Goal: Feedback & Contribution: Contribute content

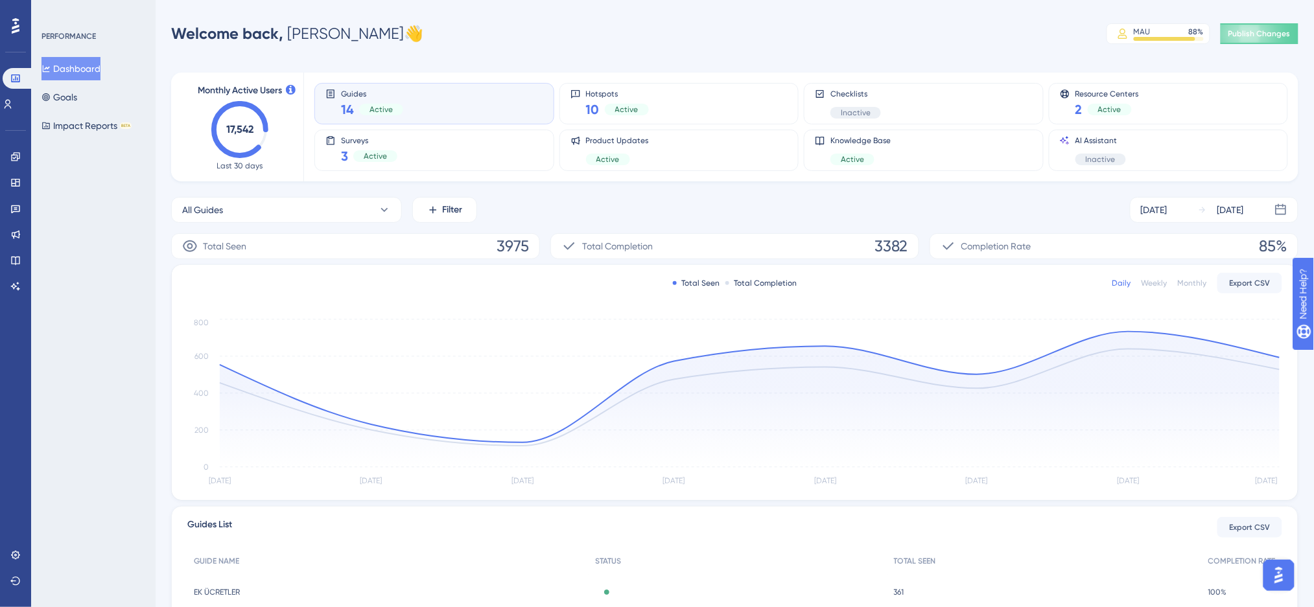
click at [80, 59] on button "Dashboard" at bounding box center [70, 68] width 59 height 23
click at [10, 149] on div "Engagement" at bounding box center [15, 157] width 10 height 21
click at [17, 163] on link at bounding box center [15, 157] width 10 height 21
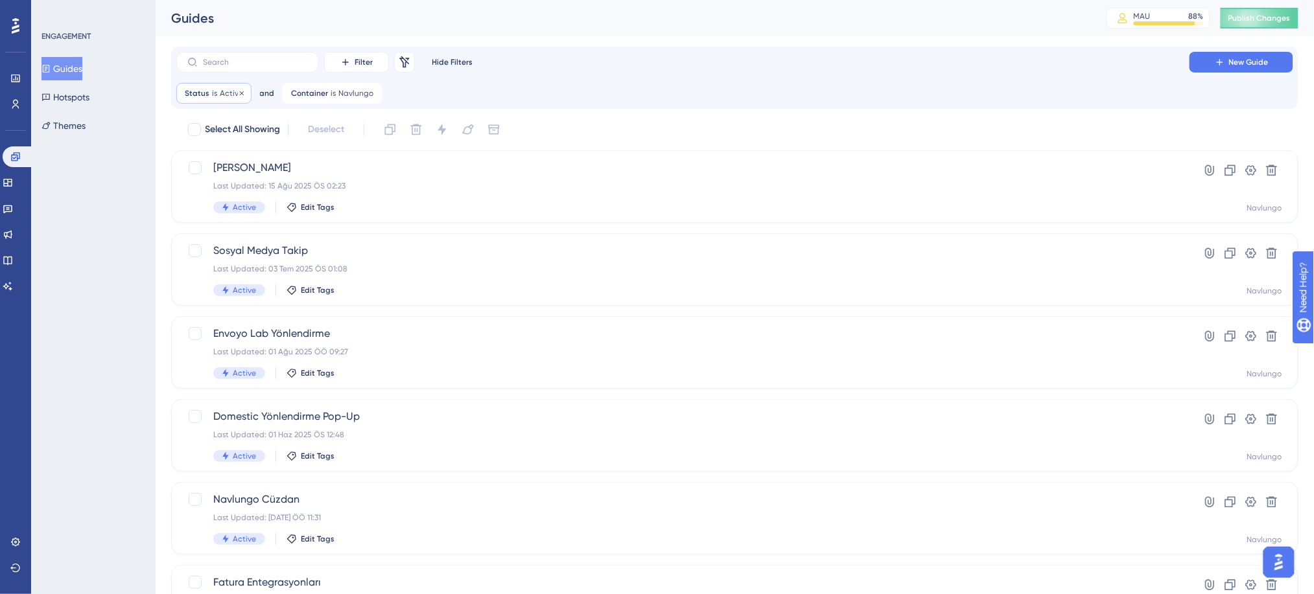
click at [238, 93] on icon at bounding box center [242, 93] width 8 height 8
click at [251, 69] on label at bounding box center [247, 62] width 143 height 21
click at [251, 67] on input "text" at bounding box center [255, 62] width 105 height 9
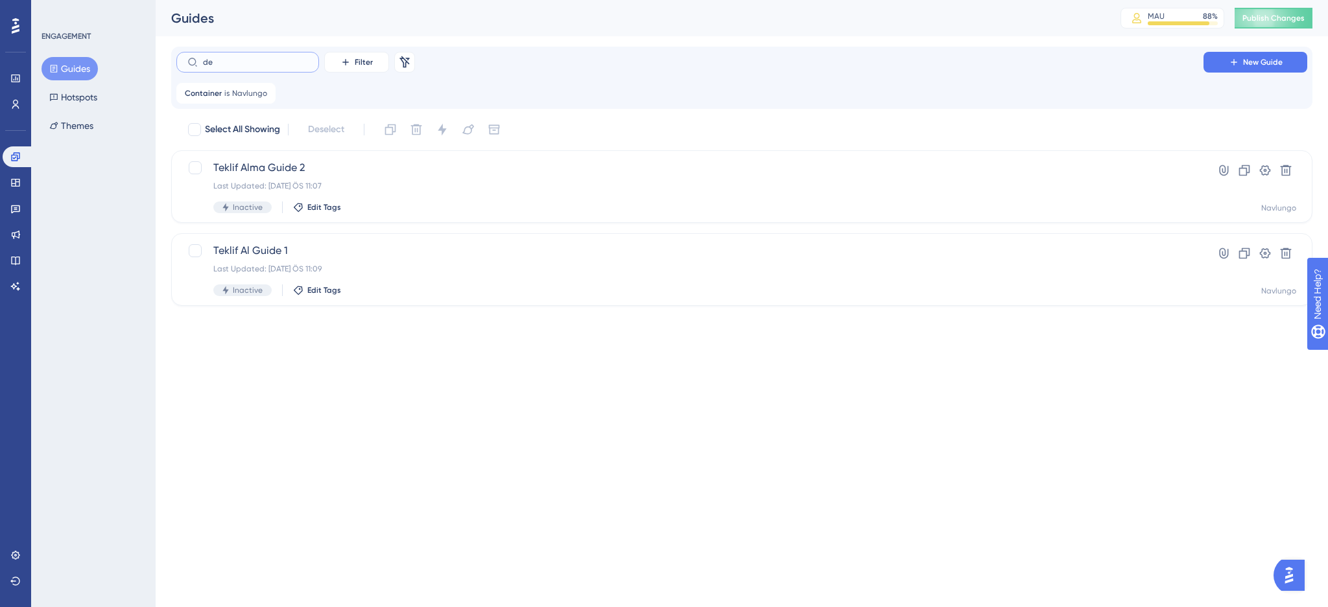
type input "de m"
checkbox input "true"
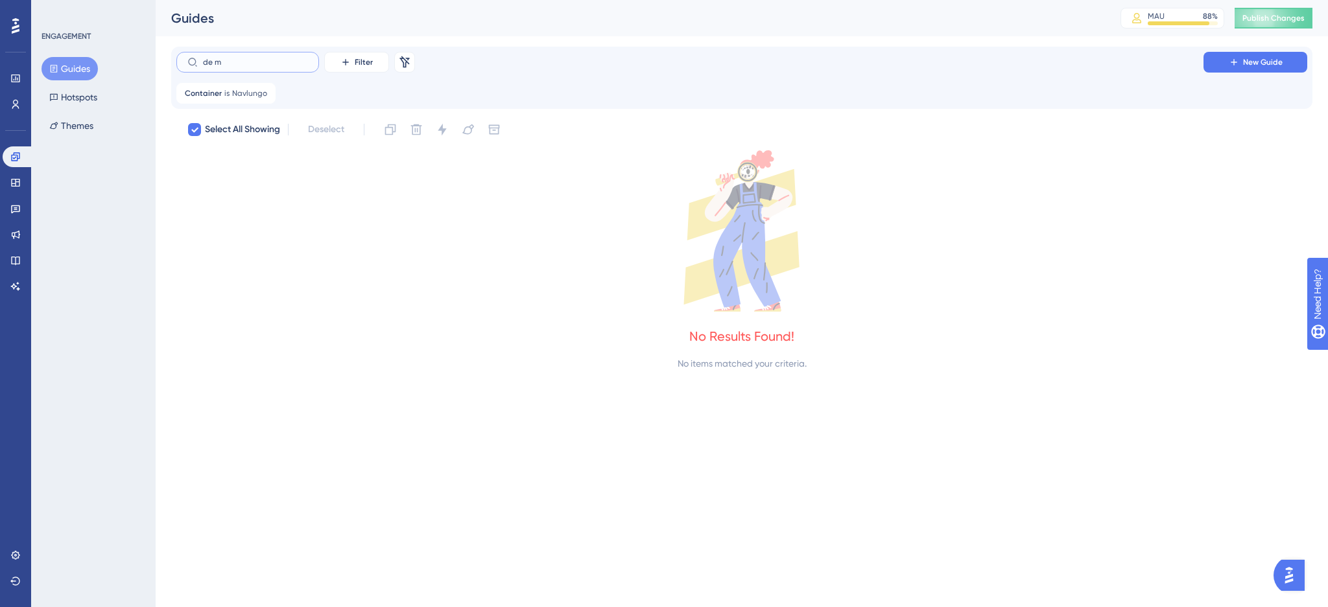
type input "de m"
click at [1278, 49] on div "de m Filter Remove Filters New Guide Container is Navlungo Navlungo Remove" at bounding box center [741, 78] width 1141 height 62
click at [1271, 64] on span "New Guide" at bounding box center [1263, 62] width 40 height 10
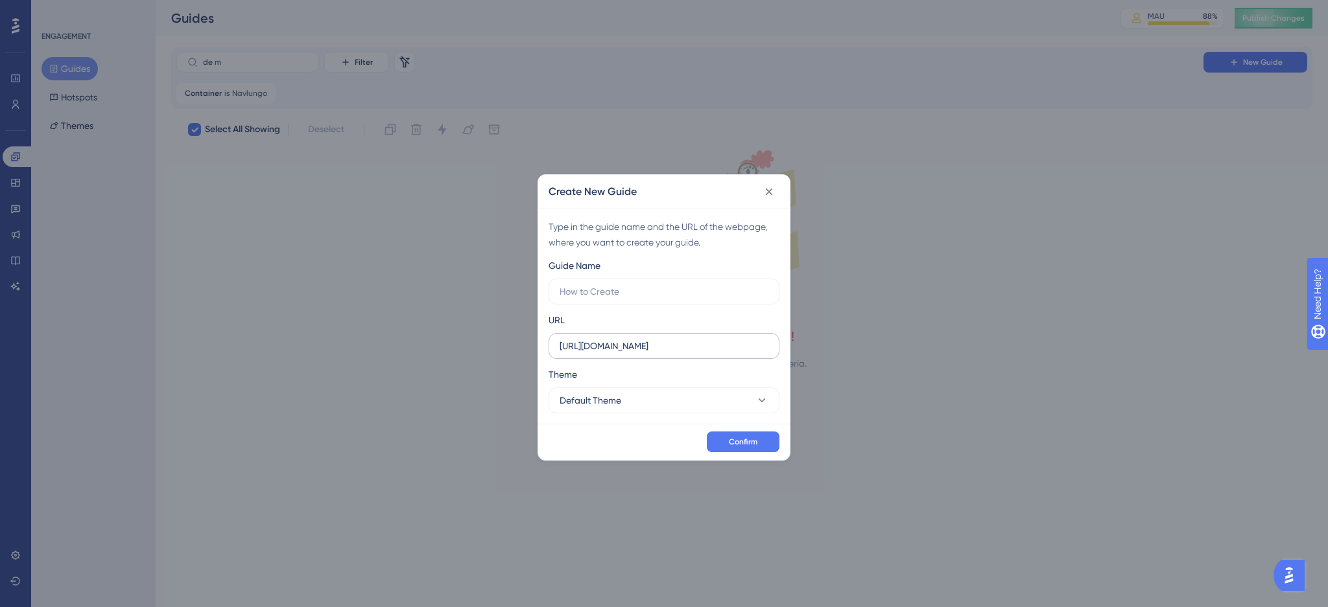
click at [619, 356] on label "[URL][DOMAIN_NAME]" at bounding box center [663, 346] width 231 height 26
click at [619, 353] on input "[URL][DOMAIN_NAME]" at bounding box center [663, 346] width 209 height 14
click at [619, 356] on label "[URL][DOMAIN_NAME]" at bounding box center [663, 346] width 231 height 26
click at [619, 353] on input "[URL][DOMAIN_NAME]" at bounding box center [663, 346] width 209 height 14
click at [619, 356] on label "[URL][DOMAIN_NAME]" at bounding box center [663, 346] width 231 height 26
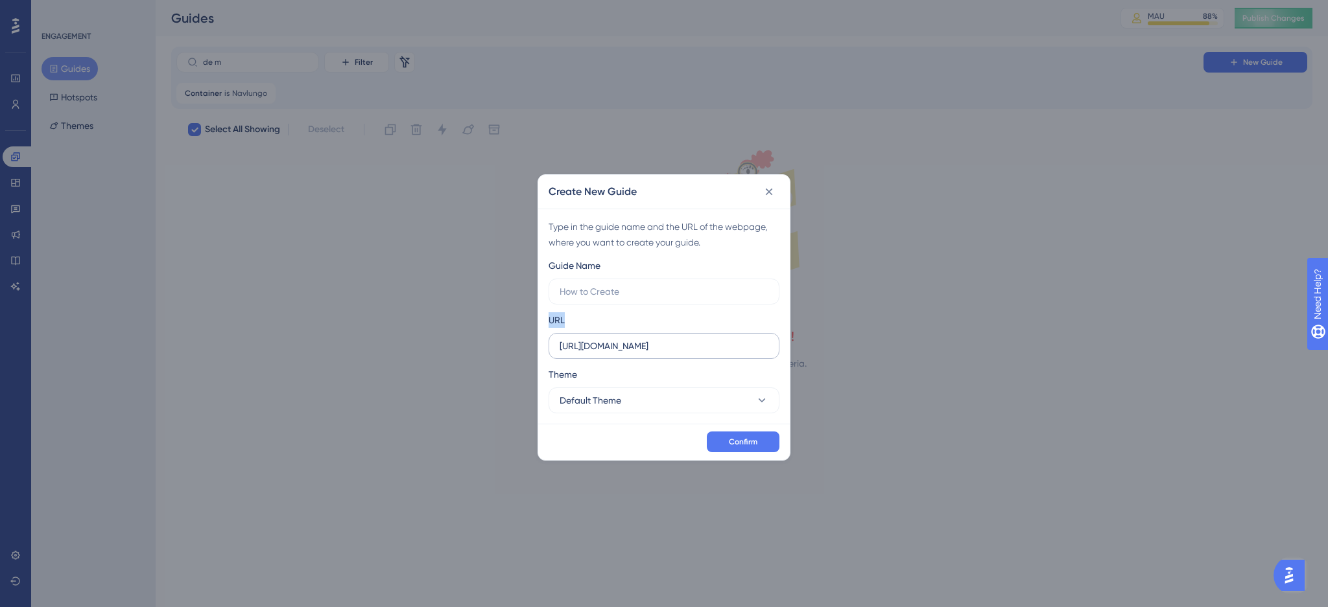
click at [619, 353] on input "[URL][DOMAIN_NAME]" at bounding box center [663, 346] width 209 height 14
click at [624, 349] on input "[URL][DOMAIN_NAME]" at bounding box center [663, 346] width 209 height 14
paste input "/ship/myShipments"
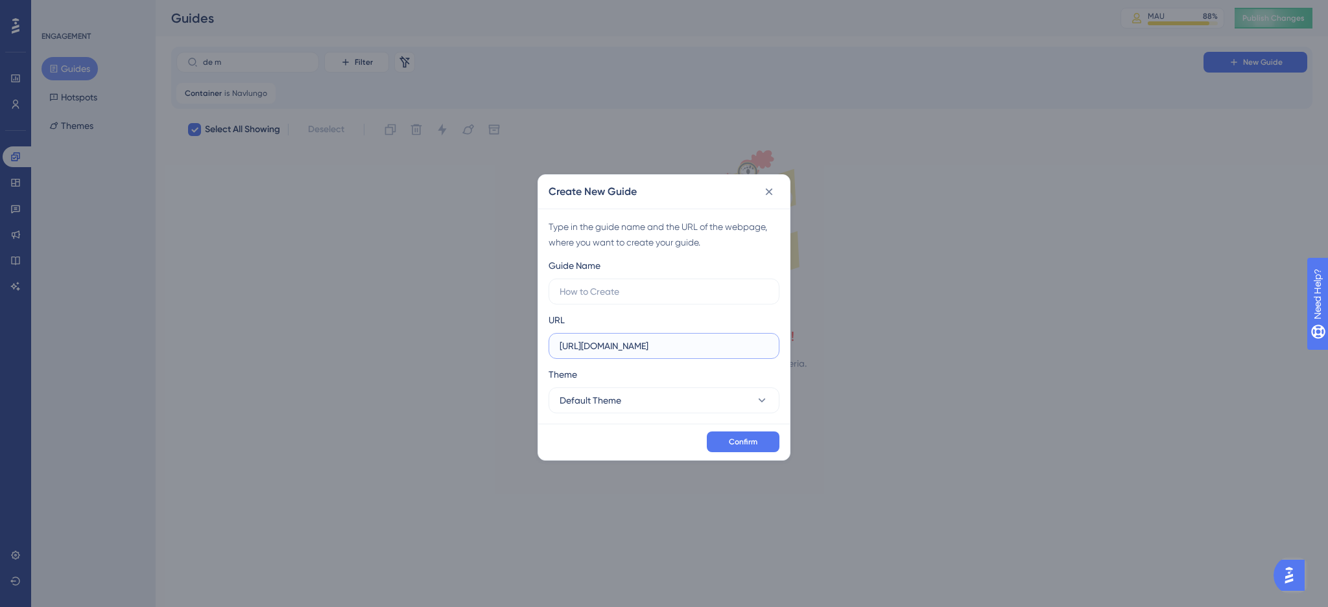
type input "[URL][DOMAIN_NAME]"
click at [626, 305] on div "Guide Name URL [URL][DOMAIN_NAME] Theme Default Theme" at bounding box center [663, 336] width 231 height 156
click at [629, 291] on input "text" at bounding box center [663, 292] width 209 height 14
type input "De Minimis"
click at [701, 390] on button "Default Theme" at bounding box center [663, 401] width 231 height 26
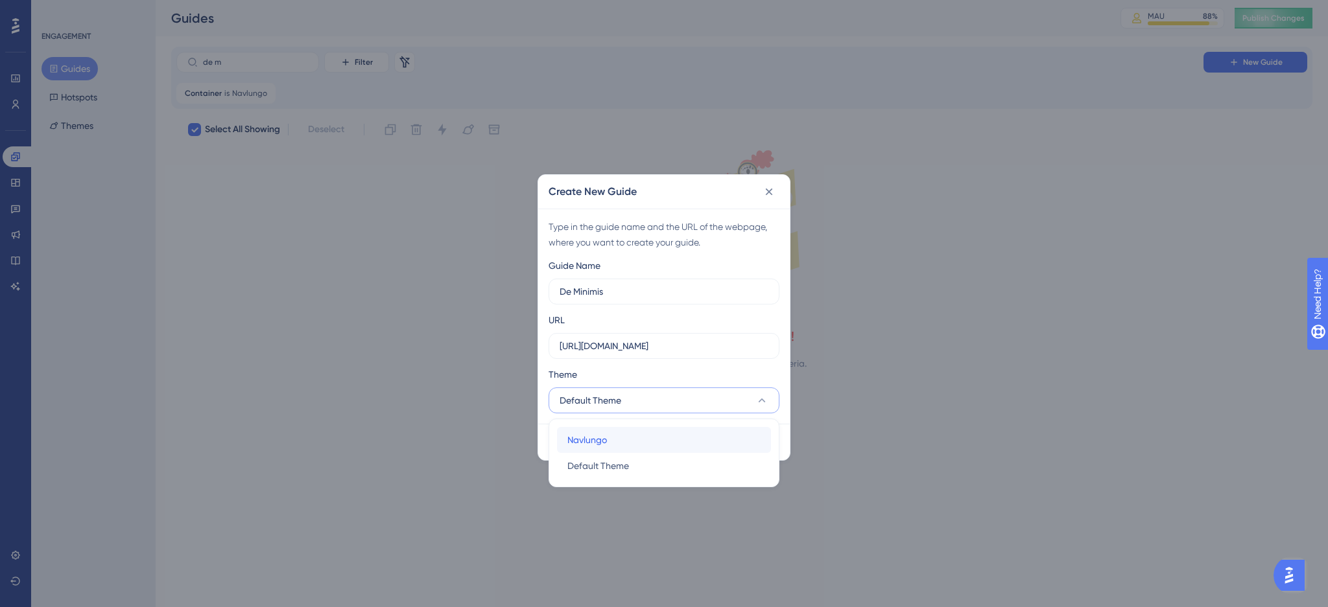
click at [675, 429] on div "Navlungo Navlungo" at bounding box center [663, 440] width 193 height 26
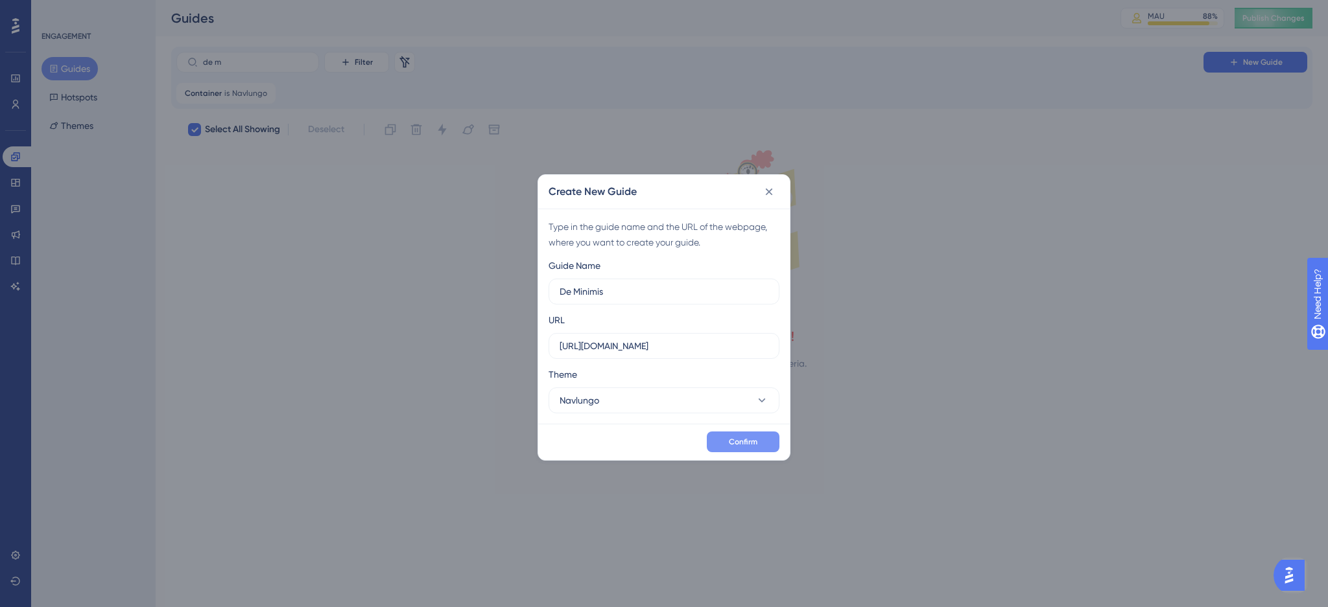
click at [735, 449] on button "Confirm" at bounding box center [743, 442] width 73 height 21
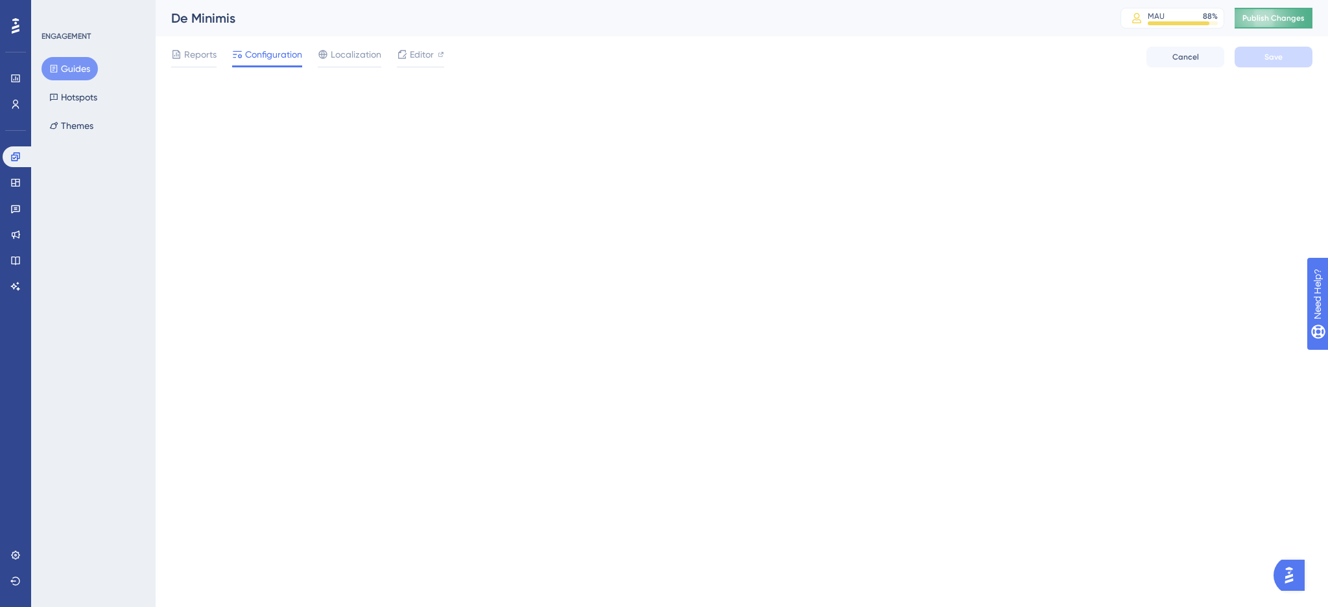
click at [1248, 19] on span "Publish Changes" at bounding box center [1273, 18] width 62 height 10
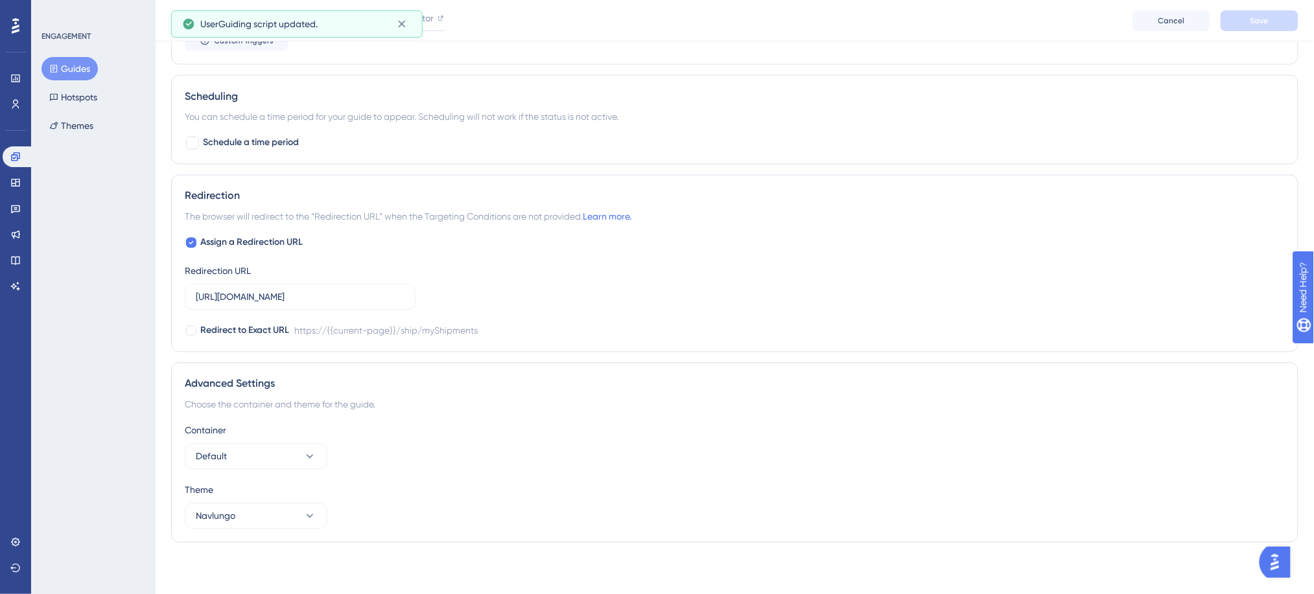
scroll to position [786, 0]
click at [307, 461] on icon at bounding box center [309, 456] width 13 height 13
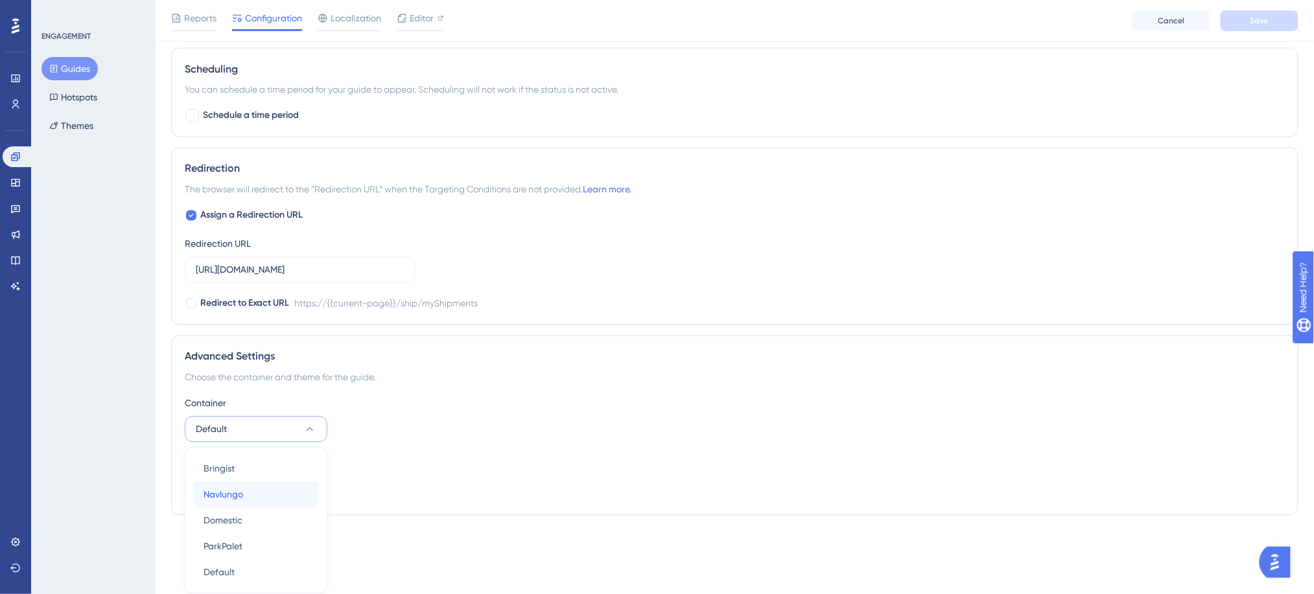
click at [287, 493] on div "Navlungo Navlungo" at bounding box center [256, 495] width 105 height 26
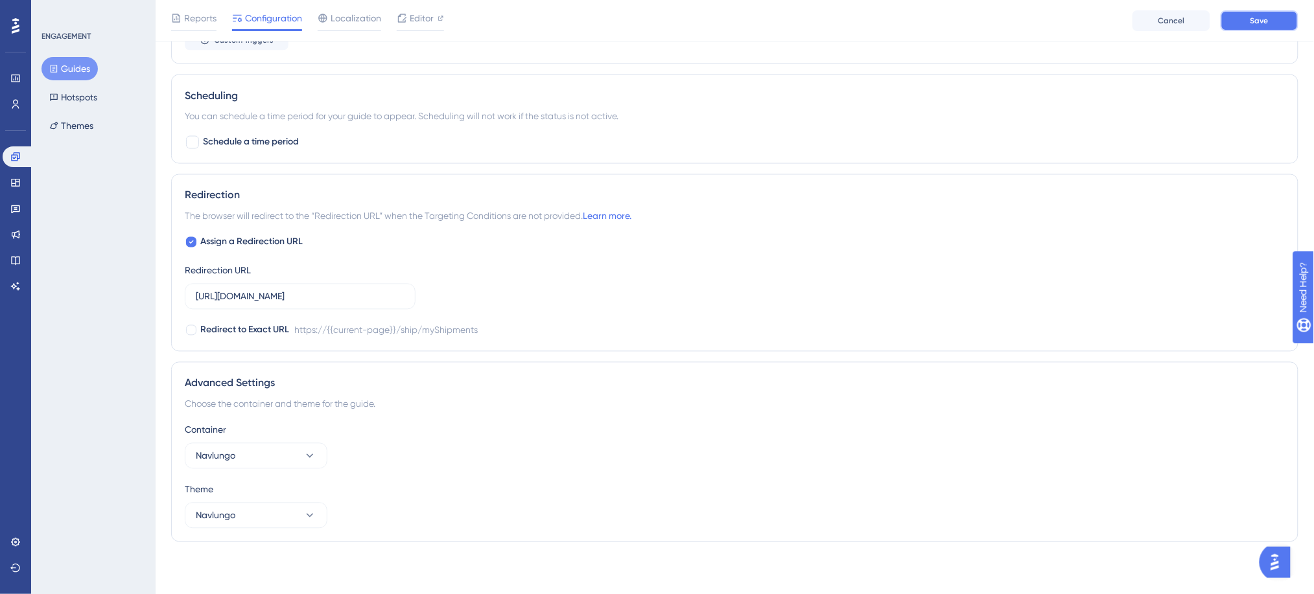
click at [1273, 22] on button "Save" at bounding box center [1260, 20] width 78 height 21
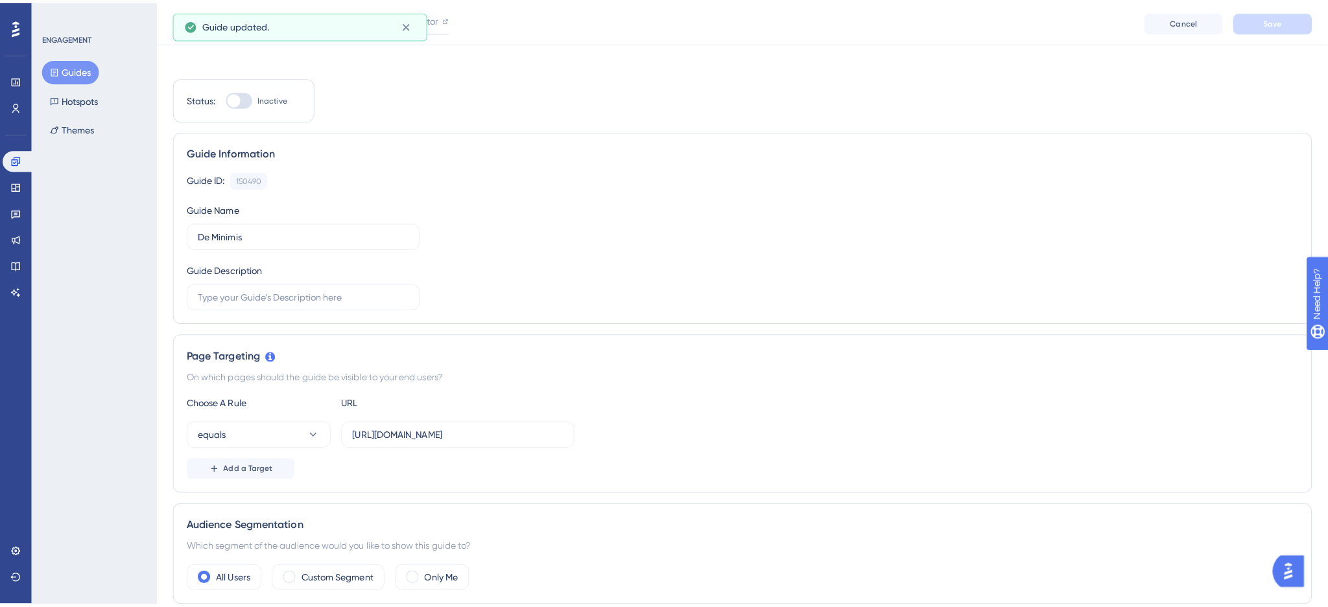
scroll to position [0, 0]
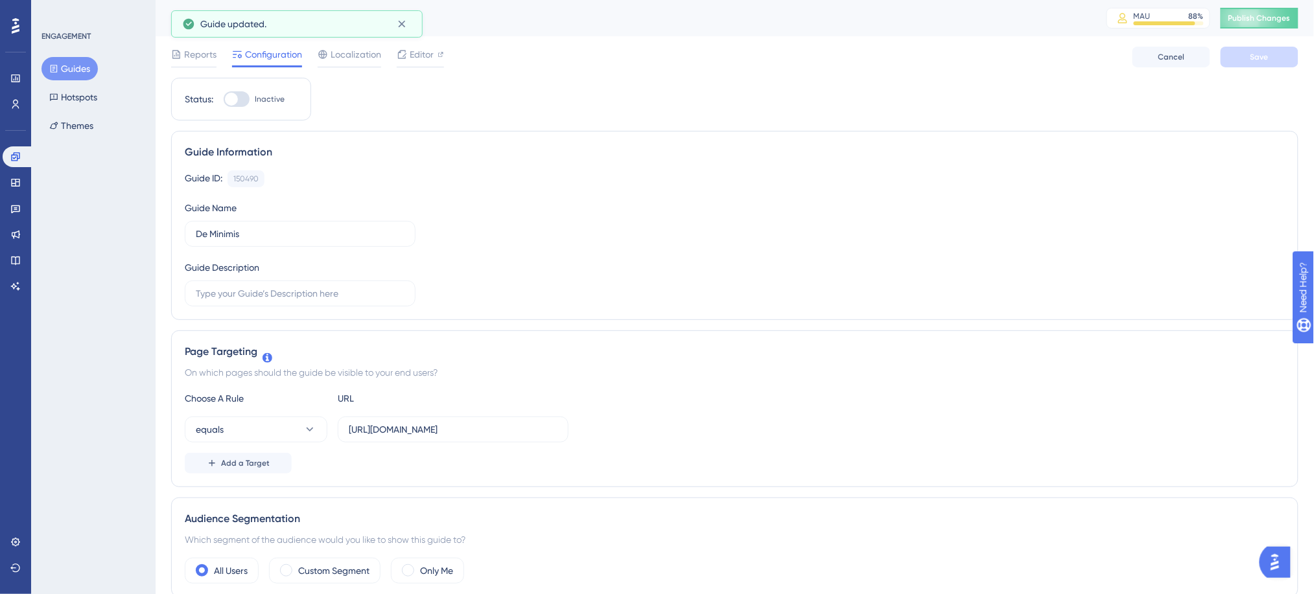
click at [1267, 29] on div "De Minimis MAU 88 % Click to see add-on and upgrade options Publish Changes" at bounding box center [735, 18] width 1158 height 36
click at [1267, 27] on button "Publish Changes" at bounding box center [1260, 18] width 78 height 21
click at [421, 57] on span "Editor" at bounding box center [422, 55] width 24 height 16
click at [417, 60] on span "Editor" at bounding box center [422, 55] width 24 height 16
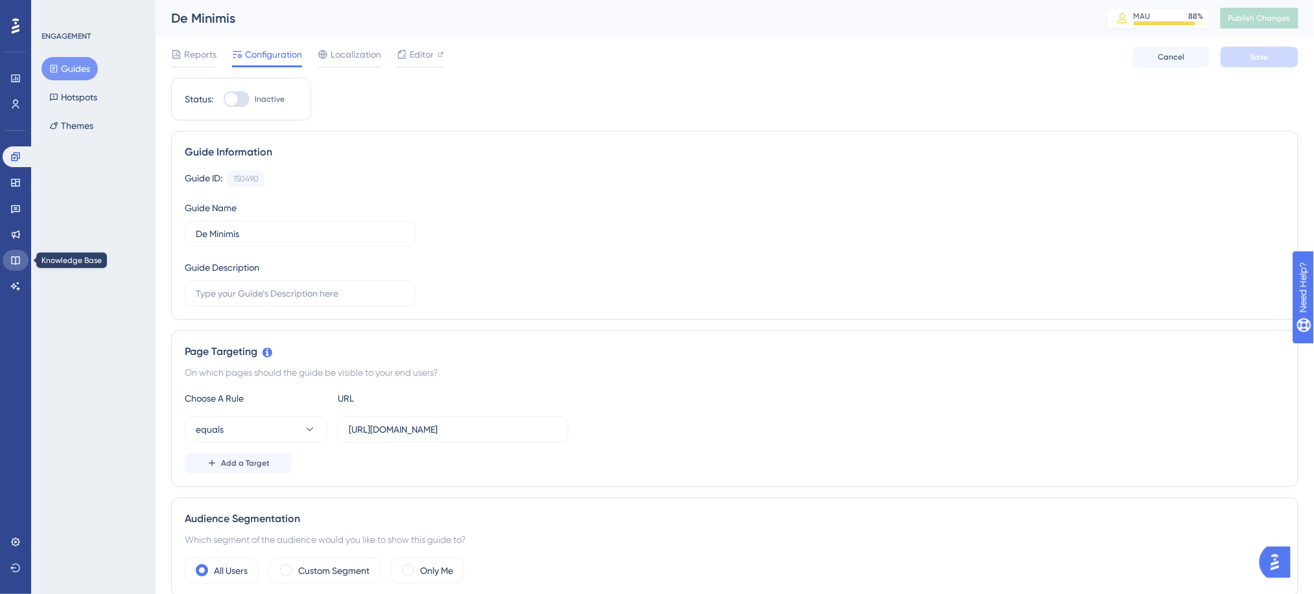
click at [16, 250] on link at bounding box center [16, 260] width 26 height 21
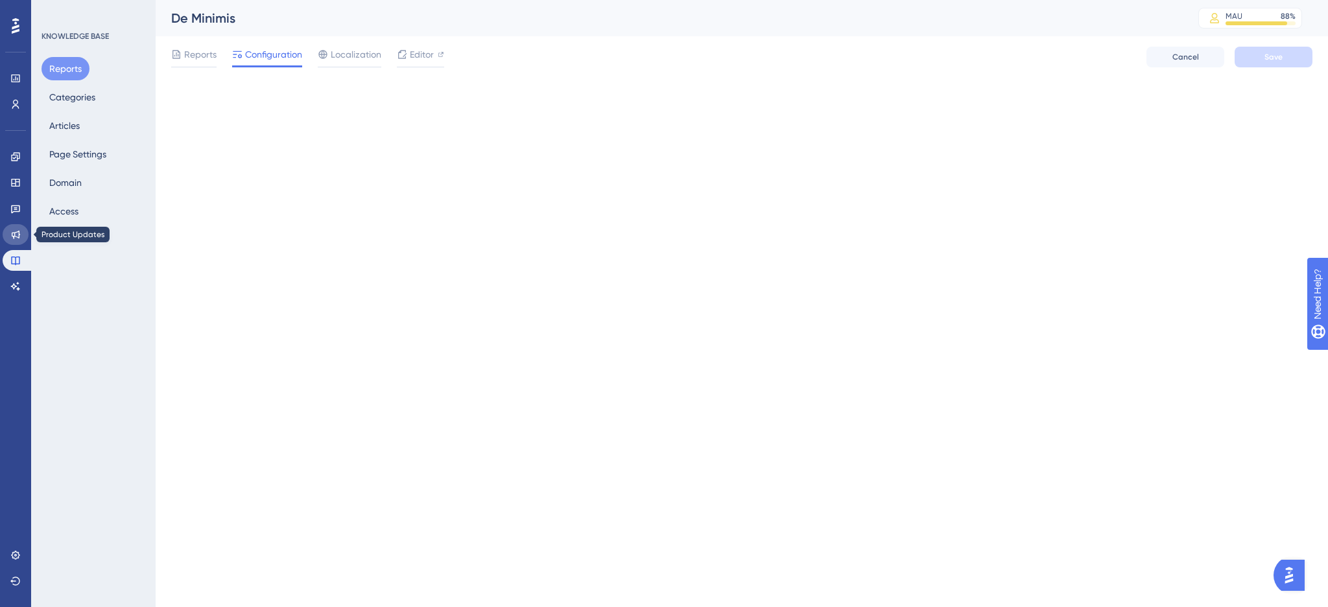
click at [17, 242] on link at bounding box center [16, 234] width 26 height 21
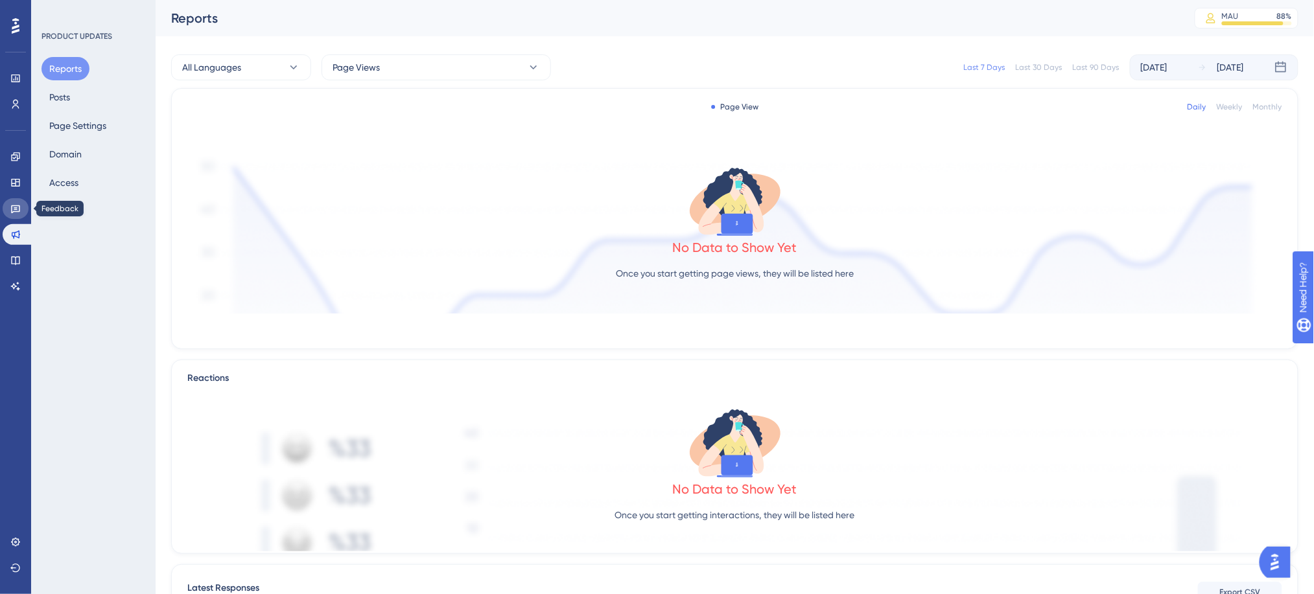
click at [12, 213] on icon at bounding box center [15, 209] width 10 height 10
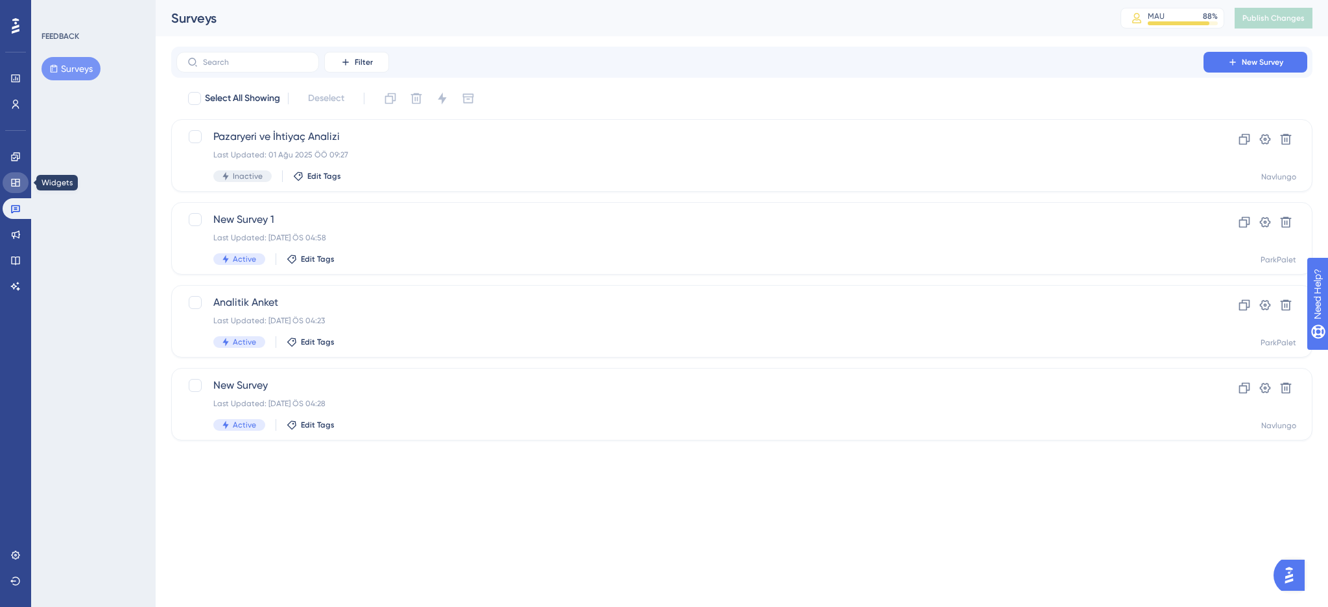
click at [14, 185] on icon at bounding box center [15, 183] width 8 height 8
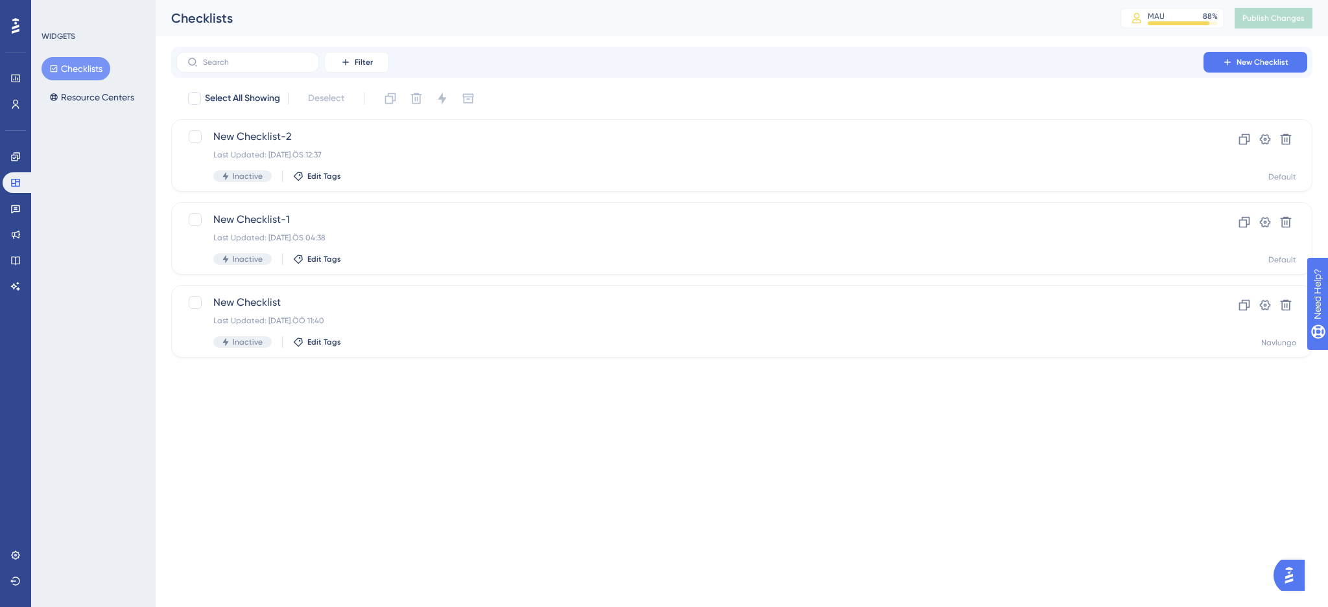
click at [14, 219] on div "Engagement Widgets Feedback Product Updates Knowledge Base AI Assistant" at bounding box center [16, 222] width 26 height 150
click at [12, 262] on icon at bounding box center [15, 261] width 8 height 8
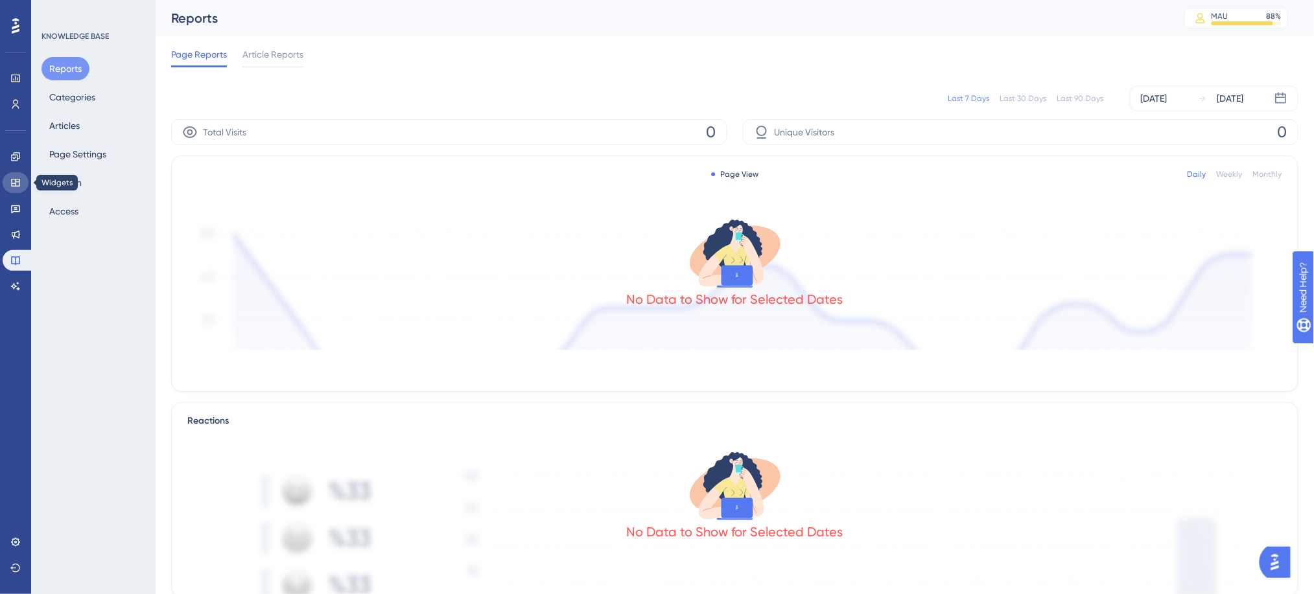
click at [15, 182] on icon at bounding box center [15, 183] width 8 height 8
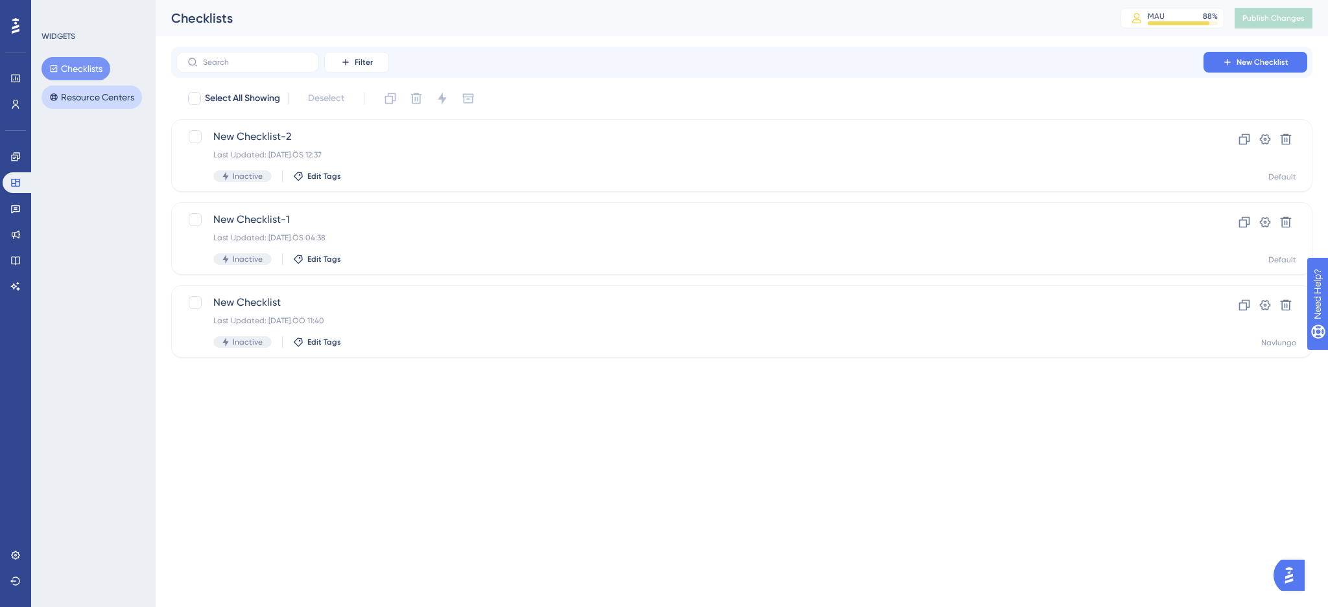
click at [101, 98] on button "Resource Centers" at bounding box center [91, 97] width 100 height 23
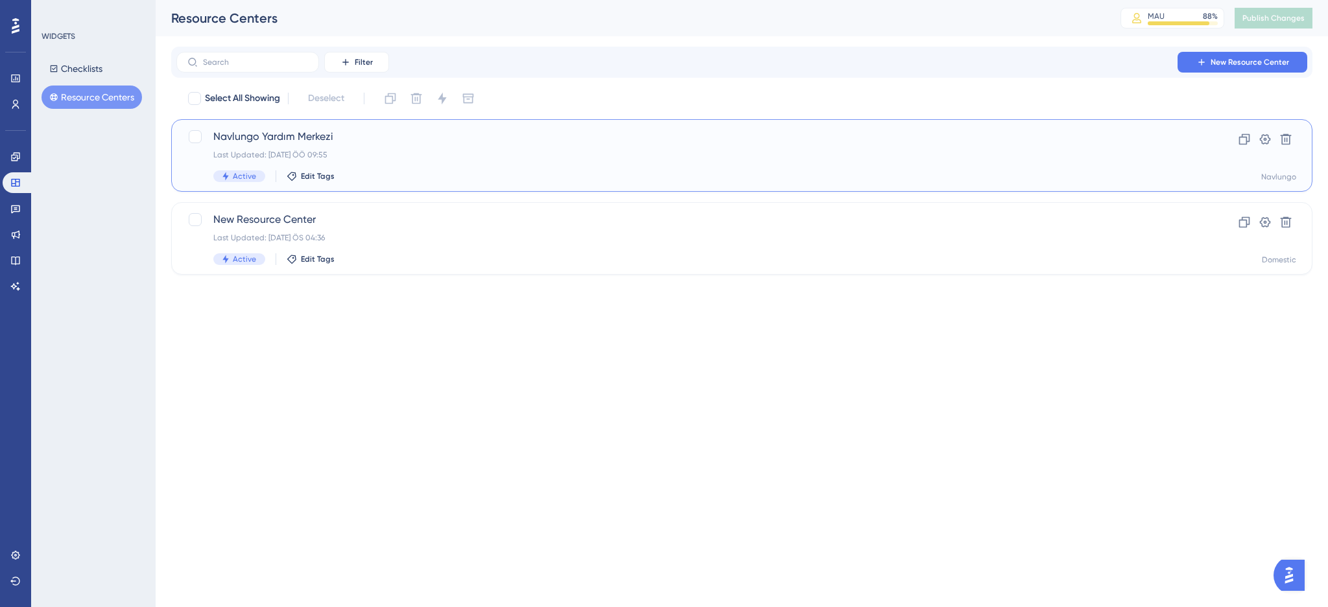
click at [410, 154] on div "Last Updated: [DATE] ÖÖ 09:55" at bounding box center [689, 155] width 953 height 10
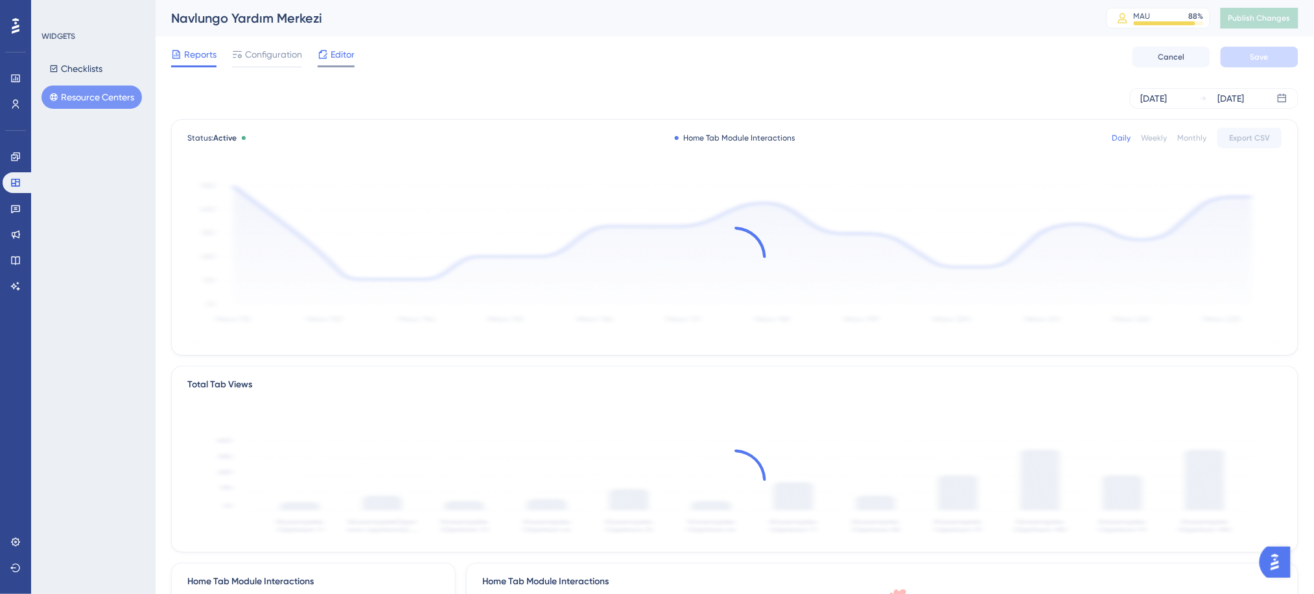
click at [338, 58] on span "Editor" at bounding box center [343, 55] width 24 height 16
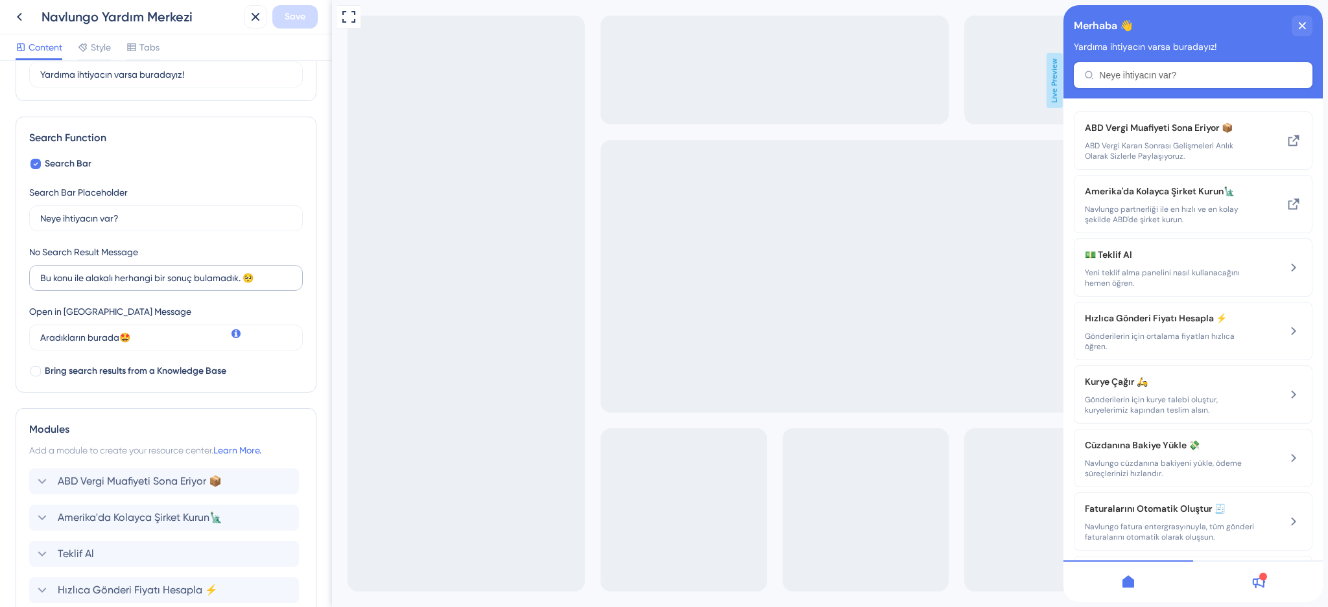
scroll to position [172, 0]
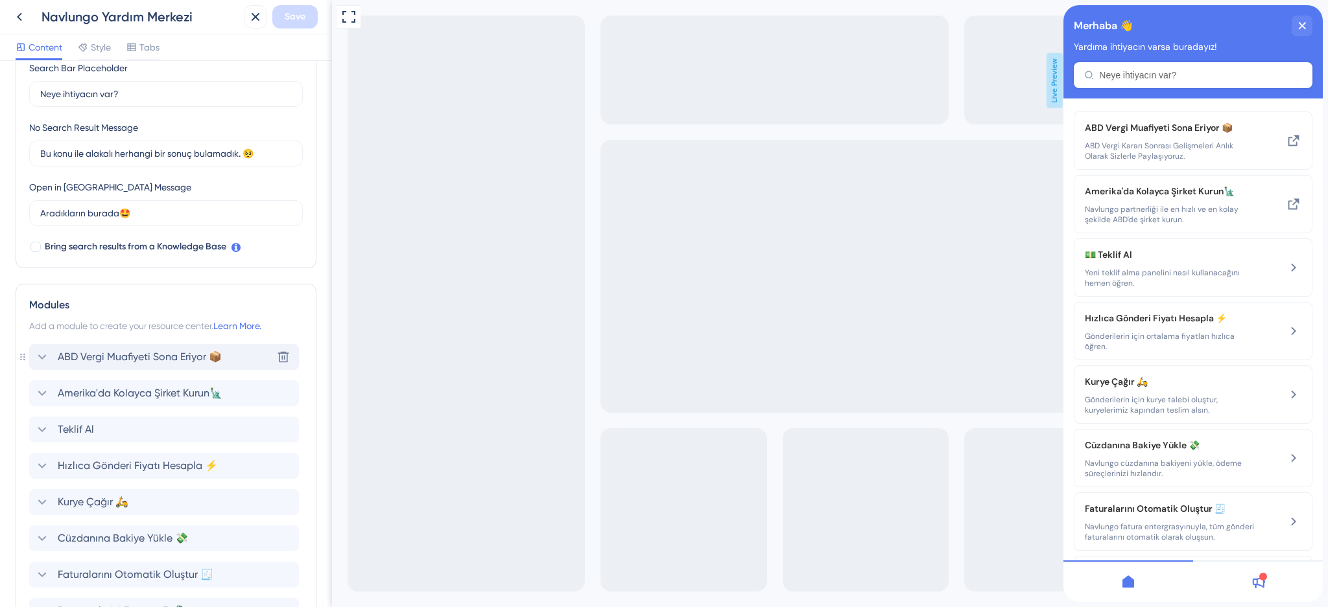
click at [147, 357] on span "ABD Vergi Muafiyeti Sona Eriyor 📦" at bounding box center [140, 357] width 164 height 16
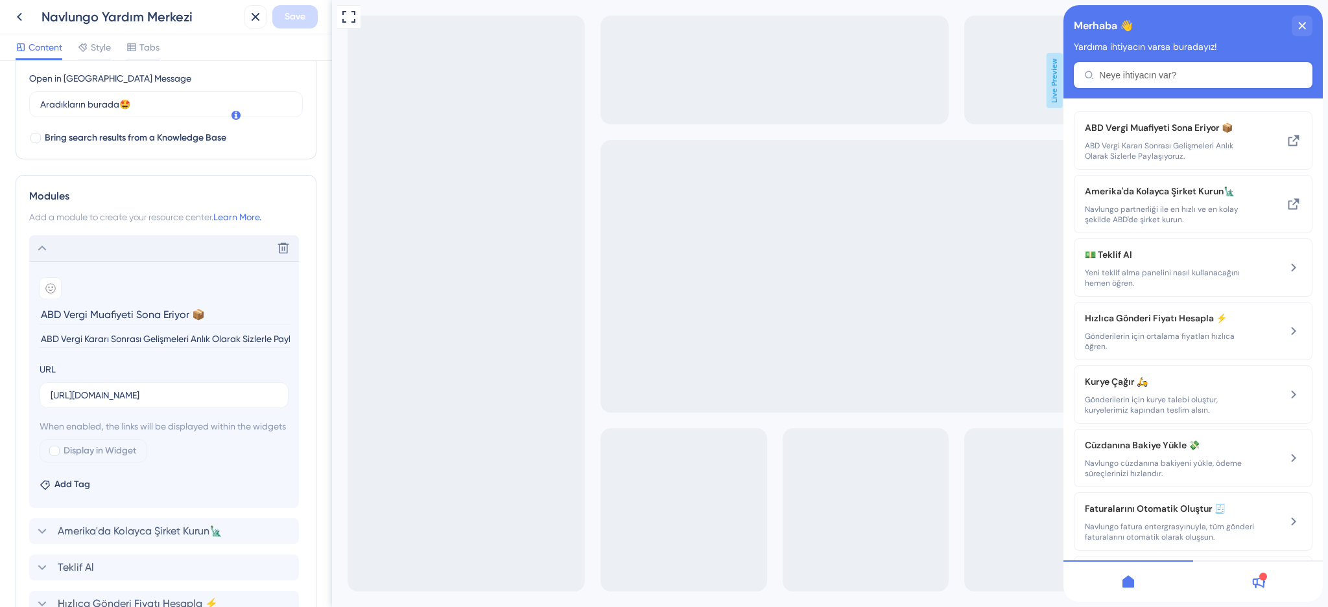
scroll to position [432, 0]
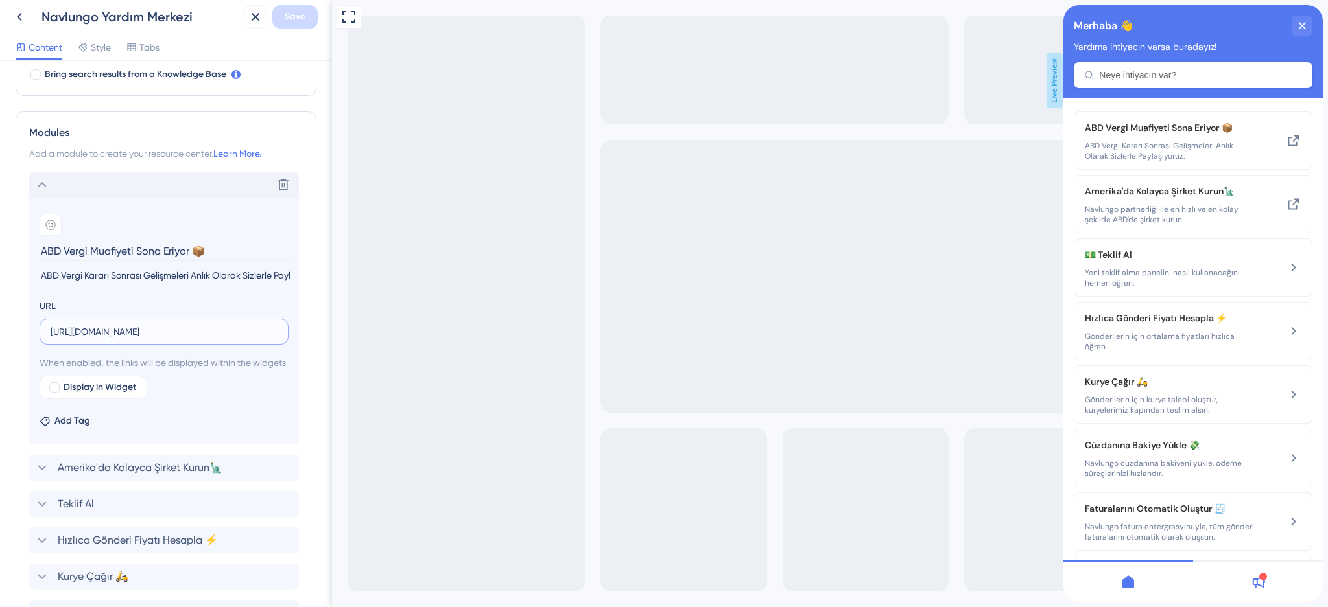
click at [154, 335] on input "[URL][DOMAIN_NAME]" at bounding box center [164, 332] width 227 height 14
paste input "[URL][DOMAIN_NAME]"
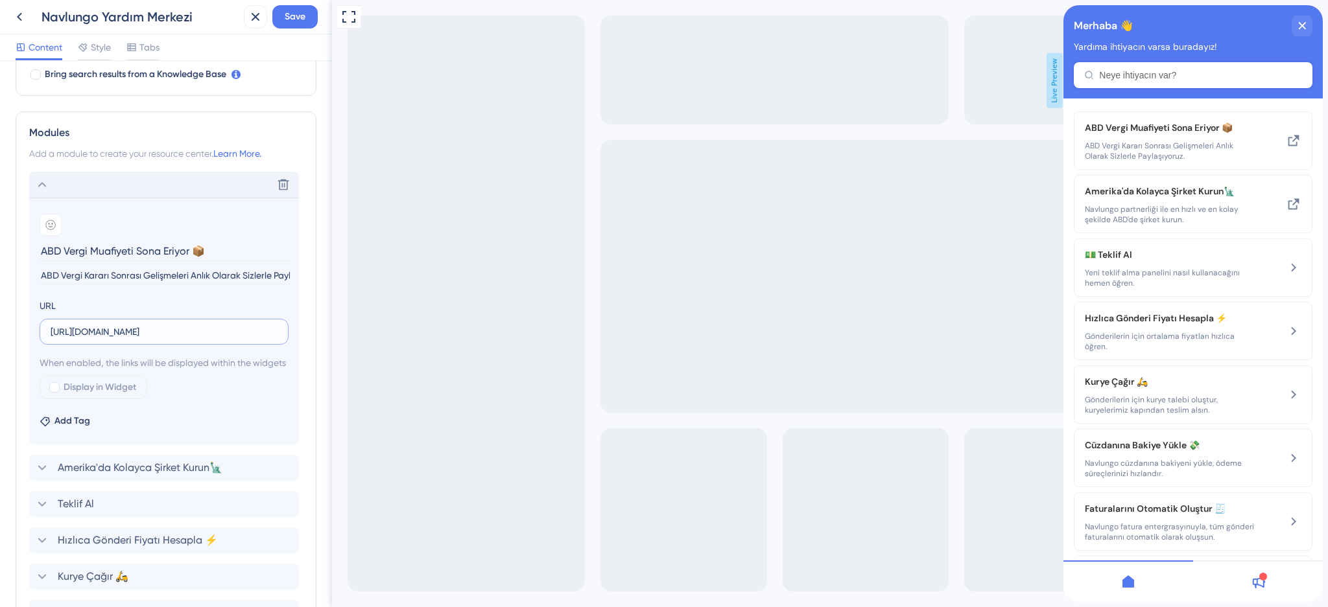
scroll to position [0, 29]
type input "[URL][DOMAIN_NAME]"
click at [141, 258] on input "ABD Vergi Muafiyeti Sona Eriyor 📦" at bounding box center [166, 251] width 252 height 20
drag, startPoint x: 193, startPoint y: 255, endPoint x: 90, endPoint y: 264, distance: 103.4
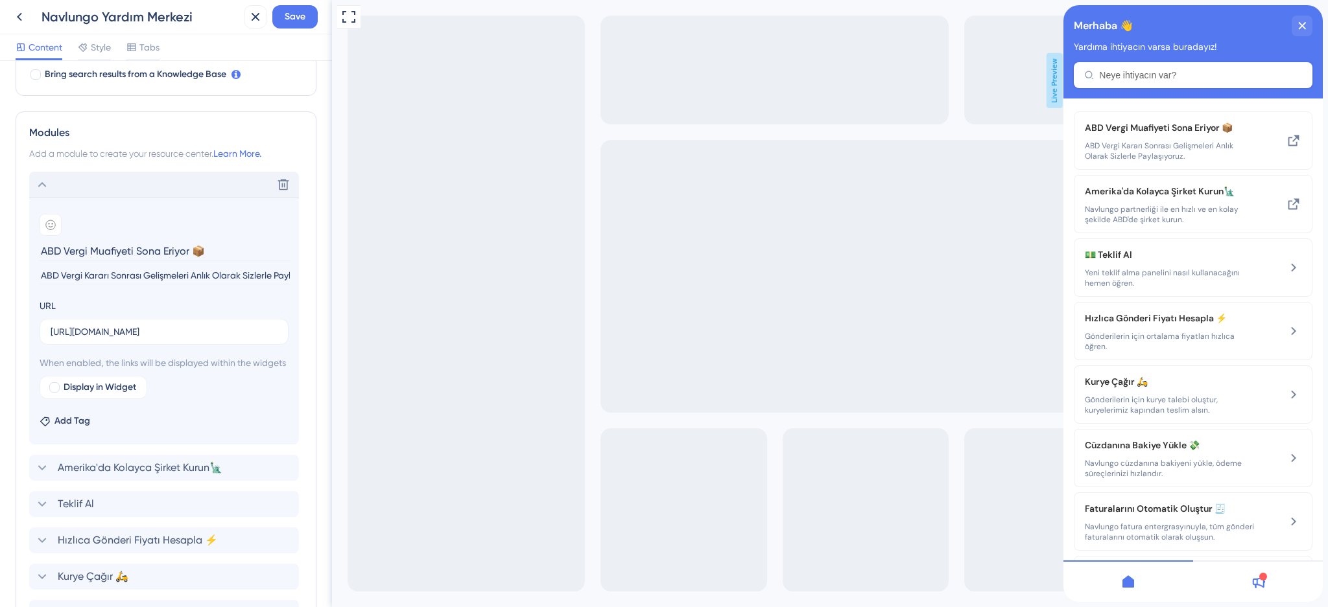
click at [90, 264] on section "Add emoji ABD Vergi Muafiyeti Sona Eriyor 📦 ABD Vergi Kararı Sonrası Gelişmeler…" at bounding box center [164, 248] width 249 height 69
type input "[PERSON_NAME] 📦"
drag, startPoint x: 475, startPoint y: 276, endPoint x: 346, endPoint y: 309, distance: 133.3
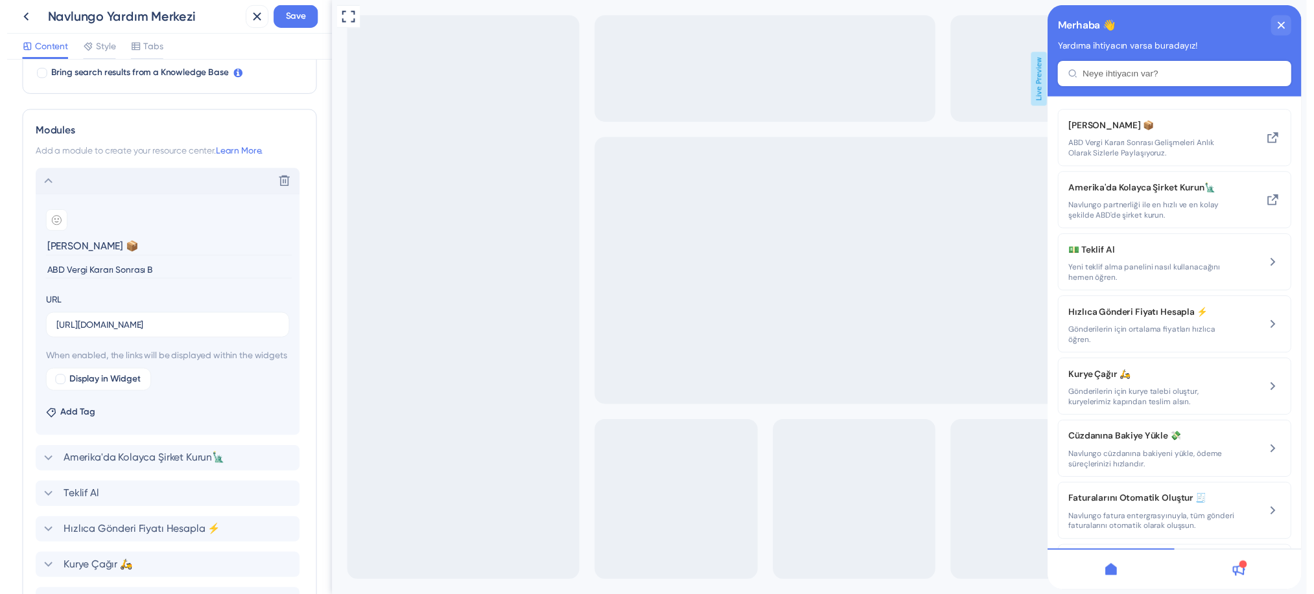
scroll to position [0, 0]
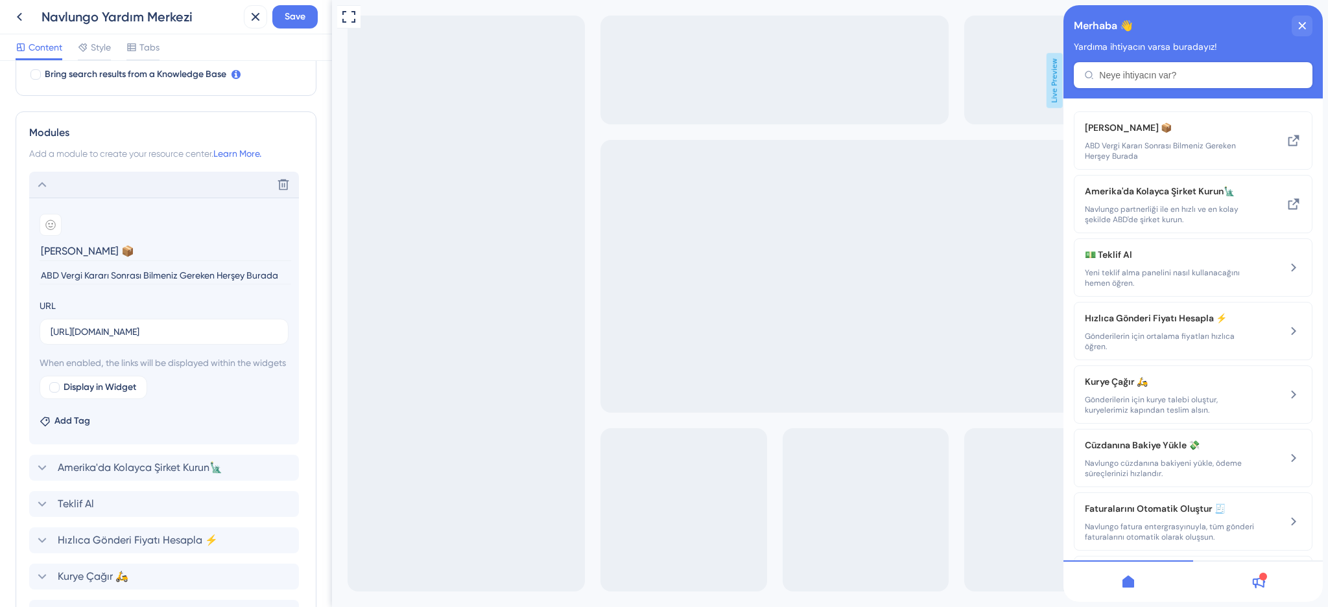
type input "ABD Vergi Kararı Sonrası Bilmeniz Gereken Herşey Burada"
click at [425, 358] on div "Full Screen Preview Live Preview" at bounding box center [830, 317] width 996 height 635
click at [294, 22] on span "Save" at bounding box center [295, 17] width 21 height 16
click at [14, 18] on icon at bounding box center [20, 17] width 16 height 16
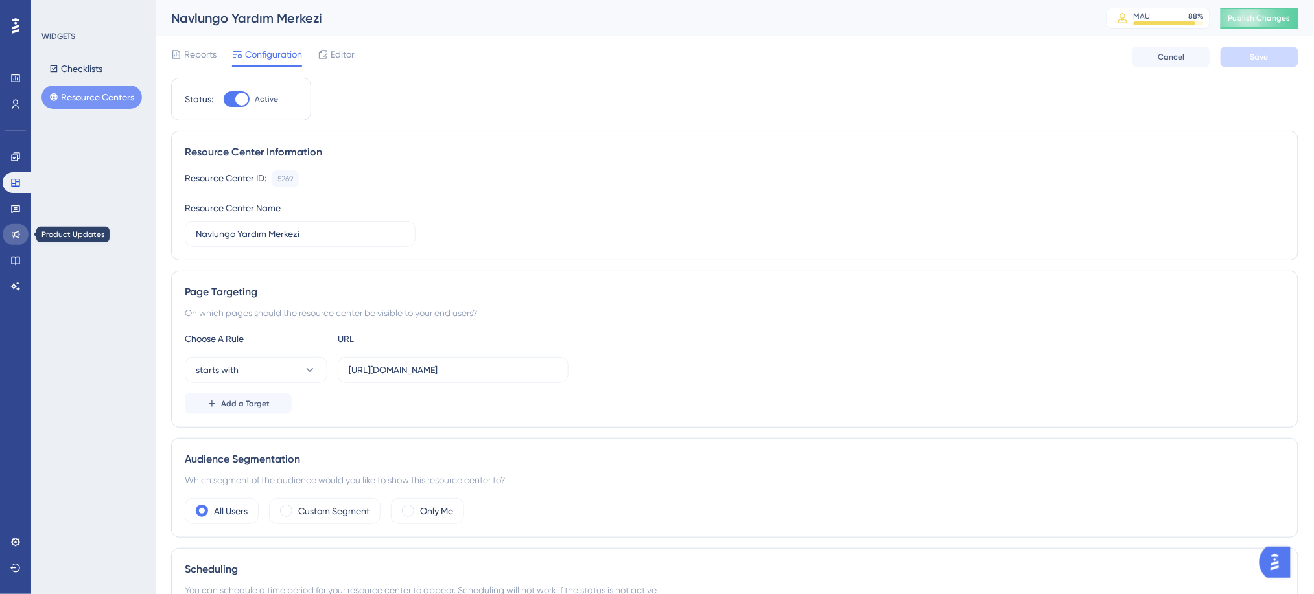
click at [16, 239] on icon at bounding box center [15, 234] width 10 height 10
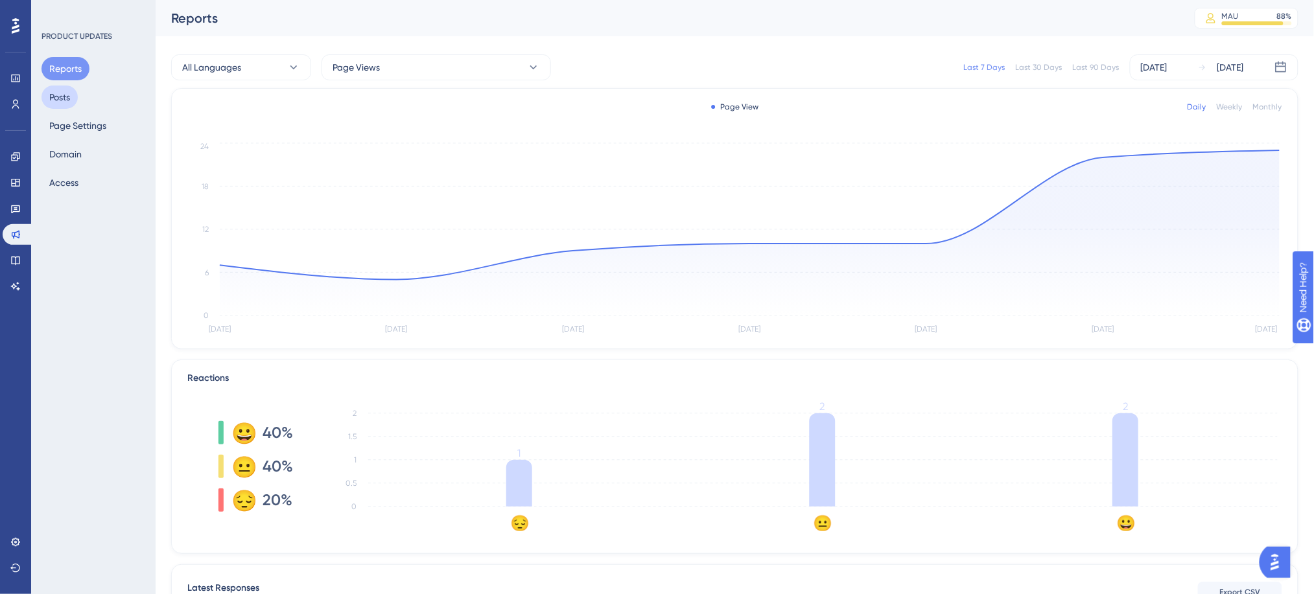
click at [69, 100] on button "Posts" at bounding box center [59, 97] width 36 height 23
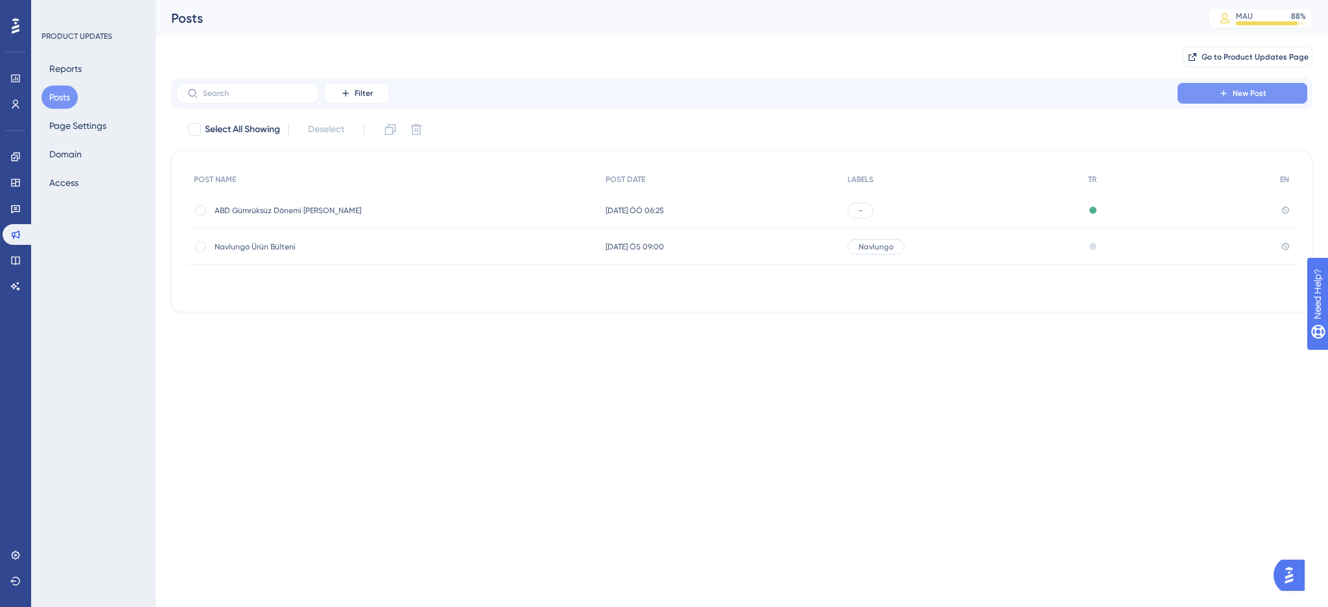
click at [1262, 99] on button "New Post" at bounding box center [1242, 93] width 130 height 21
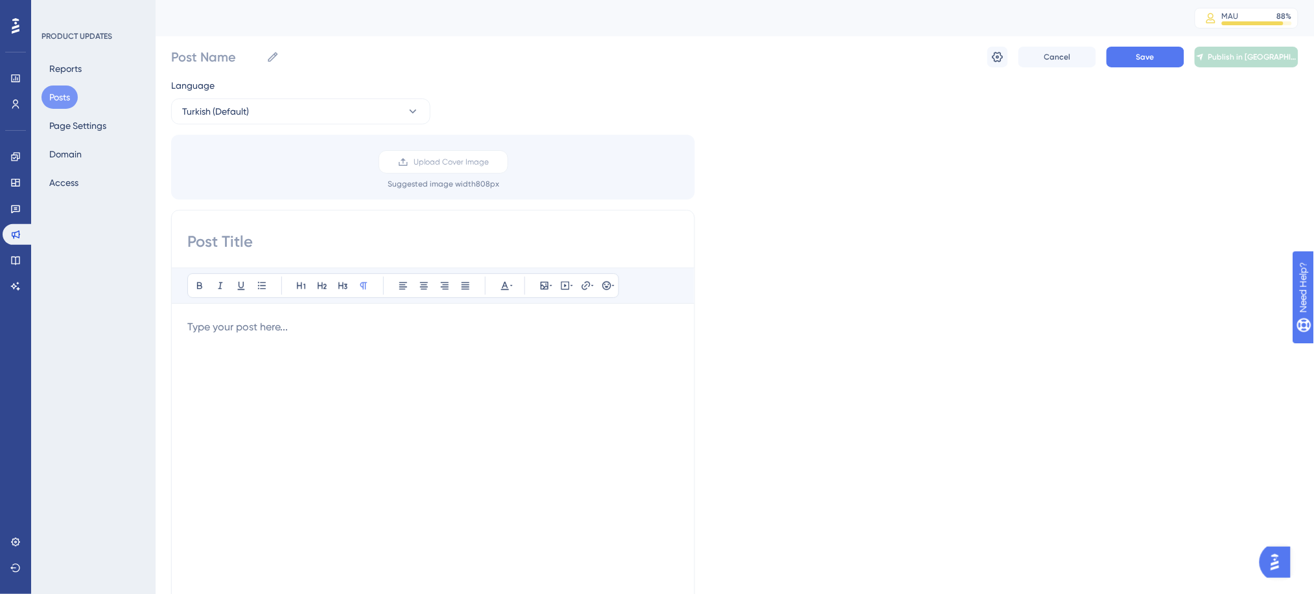
click at [301, 341] on div at bounding box center [432, 462] width 491 height 285
click at [275, 333] on p at bounding box center [432, 328] width 491 height 16
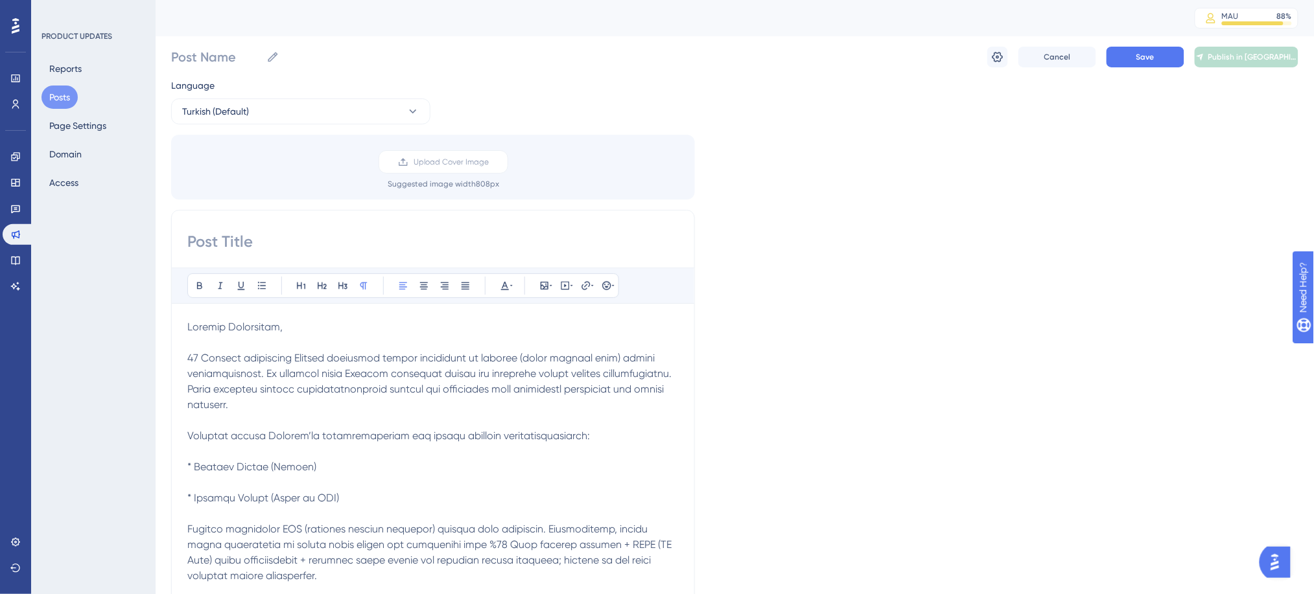
click at [274, 248] on input at bounding box center [432, 241] width 491 height 21
paste input "Amerika Gönderilerinde Yeni Dönem Süreçleri"
type input "Amerika Gönderilerinde Yeni Dönem Süreçleri"
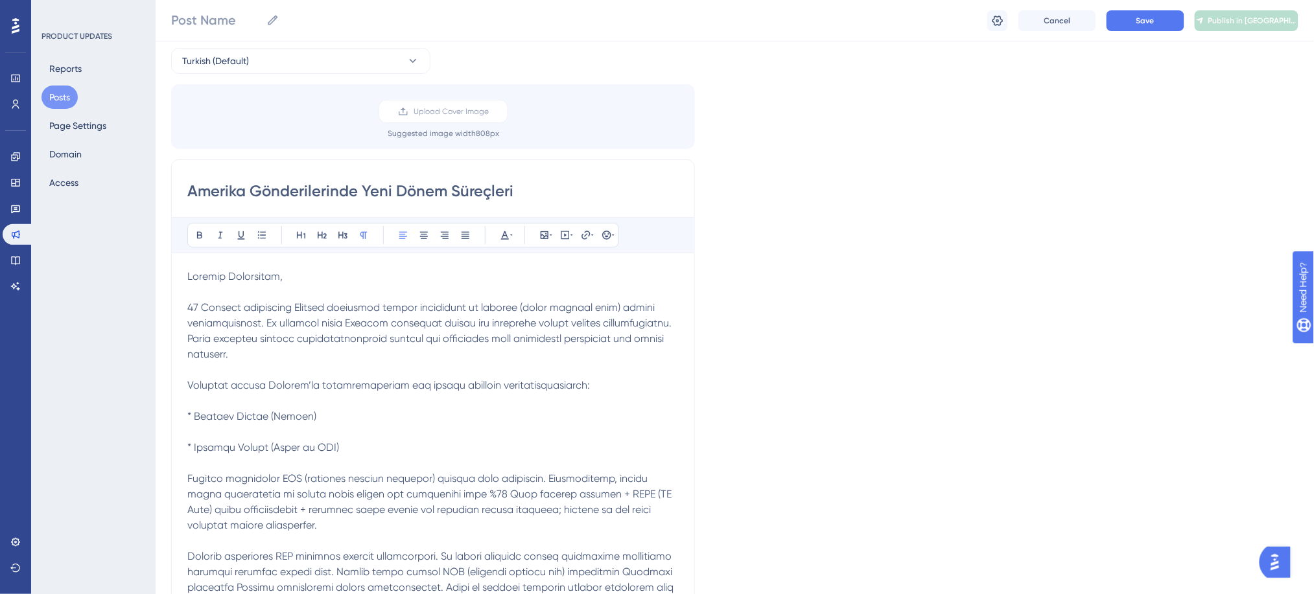
scroll to position [172, 0]
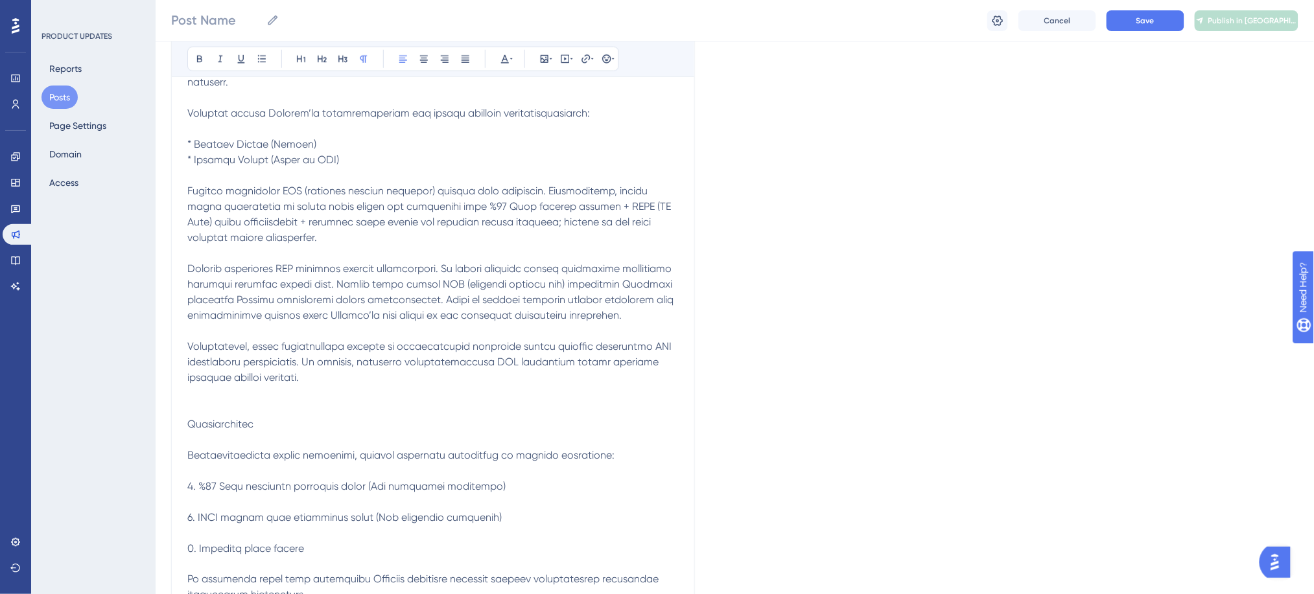
scroll to position [432, 0]
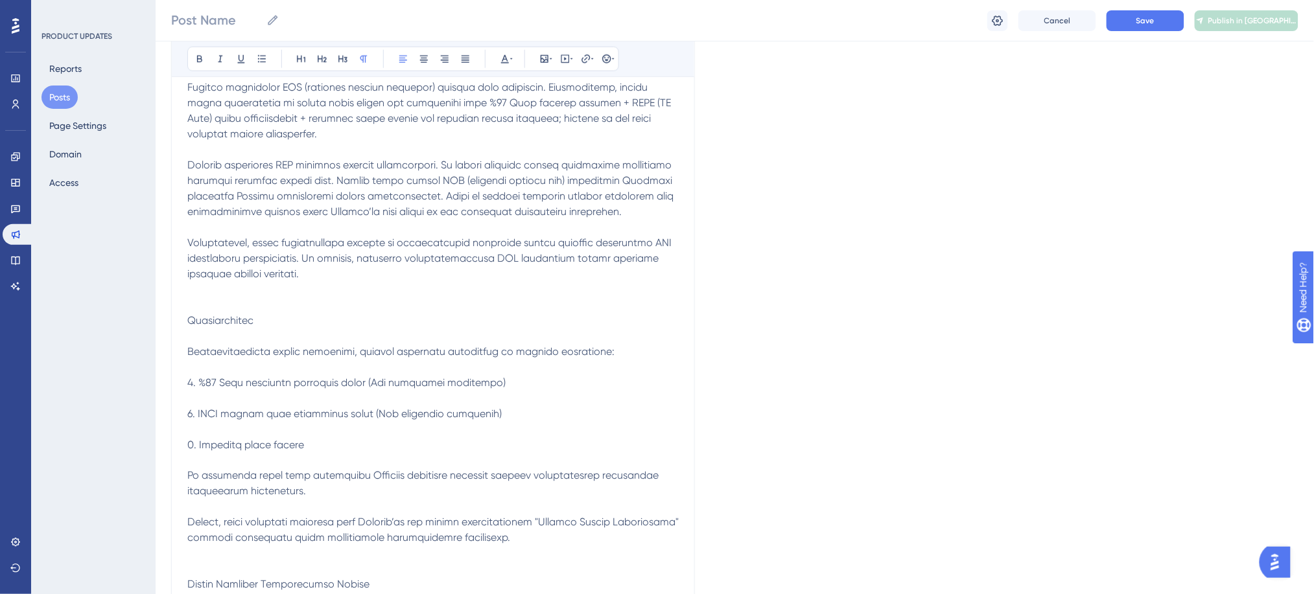
click at [218, 339] on p at bounding box center [432, 367] width 491 height 949
click at [224, 320] on span at bounding box center [434, 367] width 494 height 946
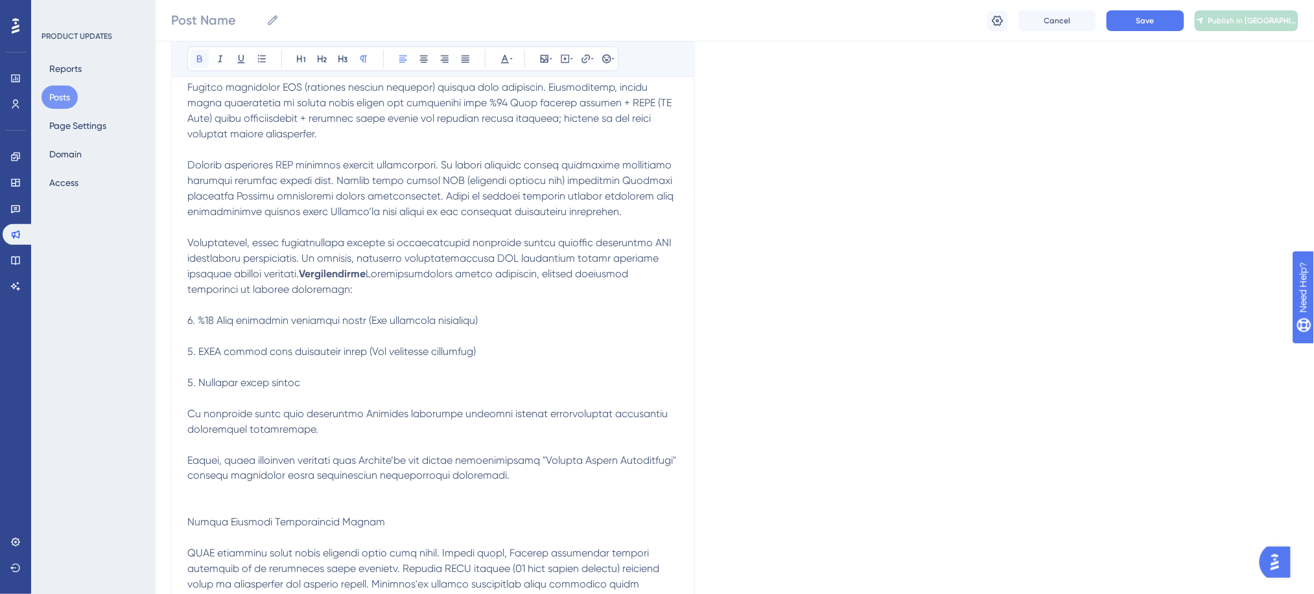
click at [204, 58] on icon at bounding box center [199, 59] width 10 height 10
click at [274, 255] on span at bounding box center [431, 87] width 489 height 386
click at [206, 367] on p "Vergilendirme" at bounding box center [432, 336] width 491 height 887
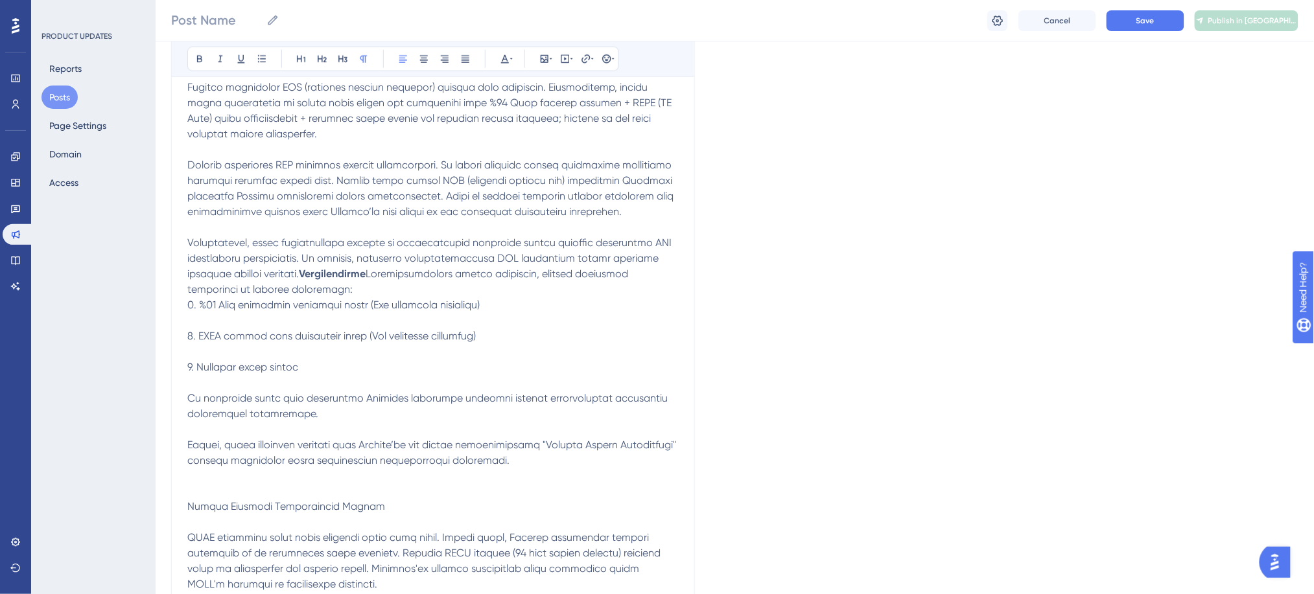
click at [202, 382] on p "Vergilendirme" at bounding box center [432, 328] width 491 height 871
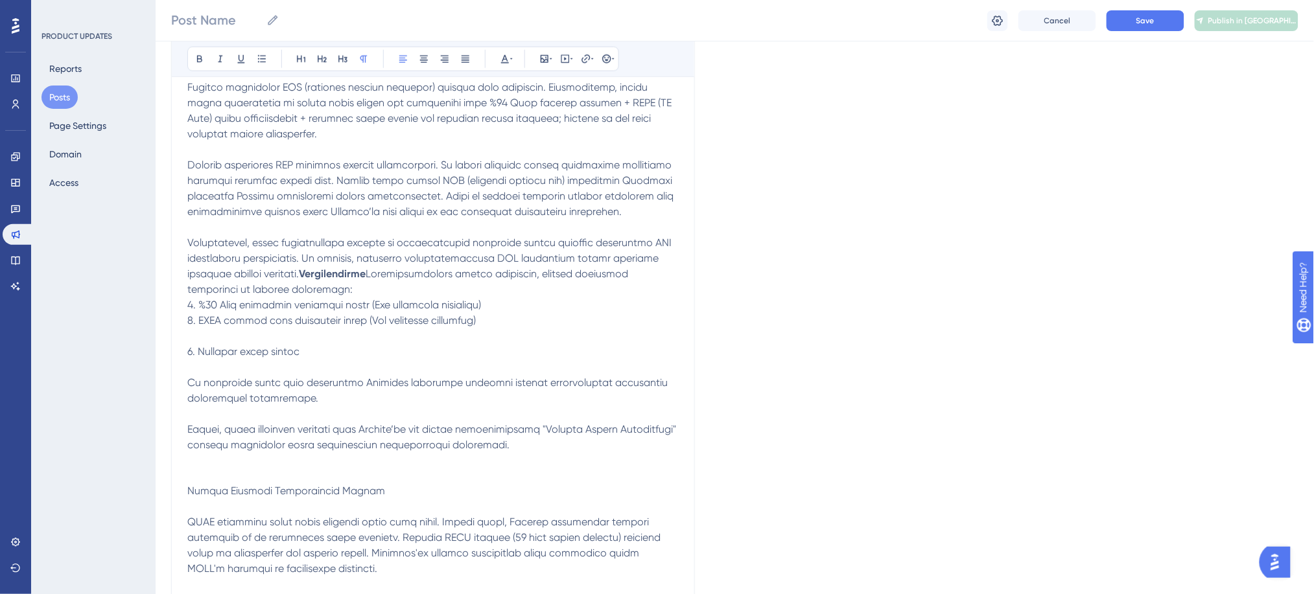
click at [203, 394] on p "Vergilendirme" at bounding box center [432, 321] width 491 height 856
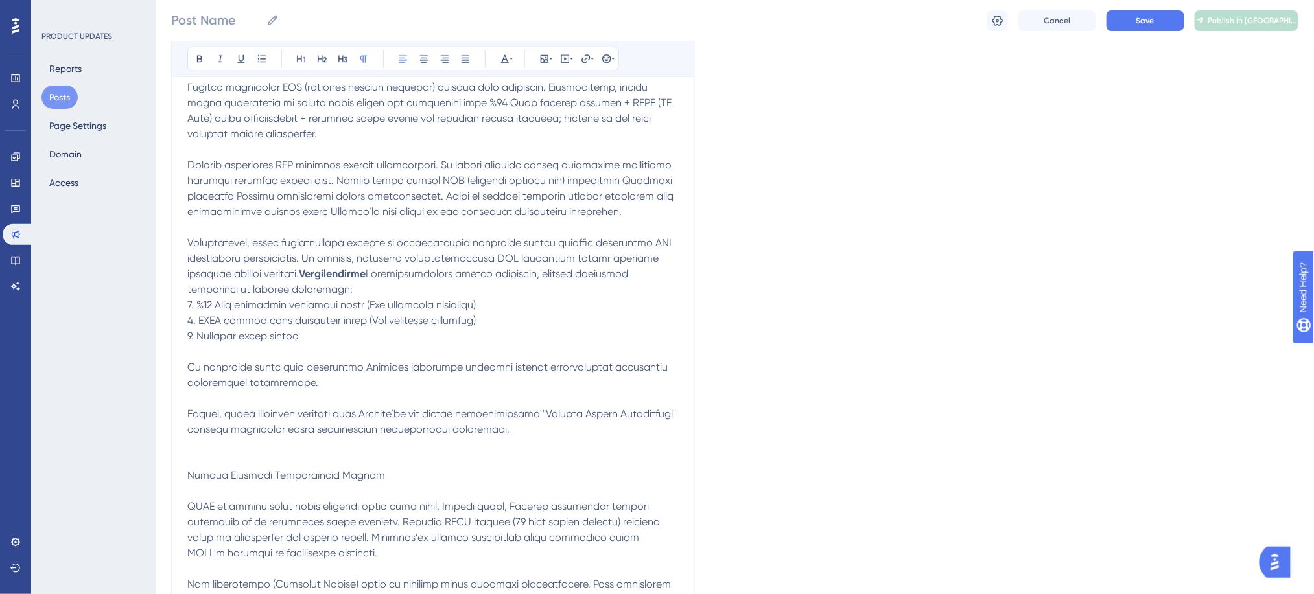
click at [606, 350] on p "Vergilendirme" at bounding box center [432, 313] width 491 height 840
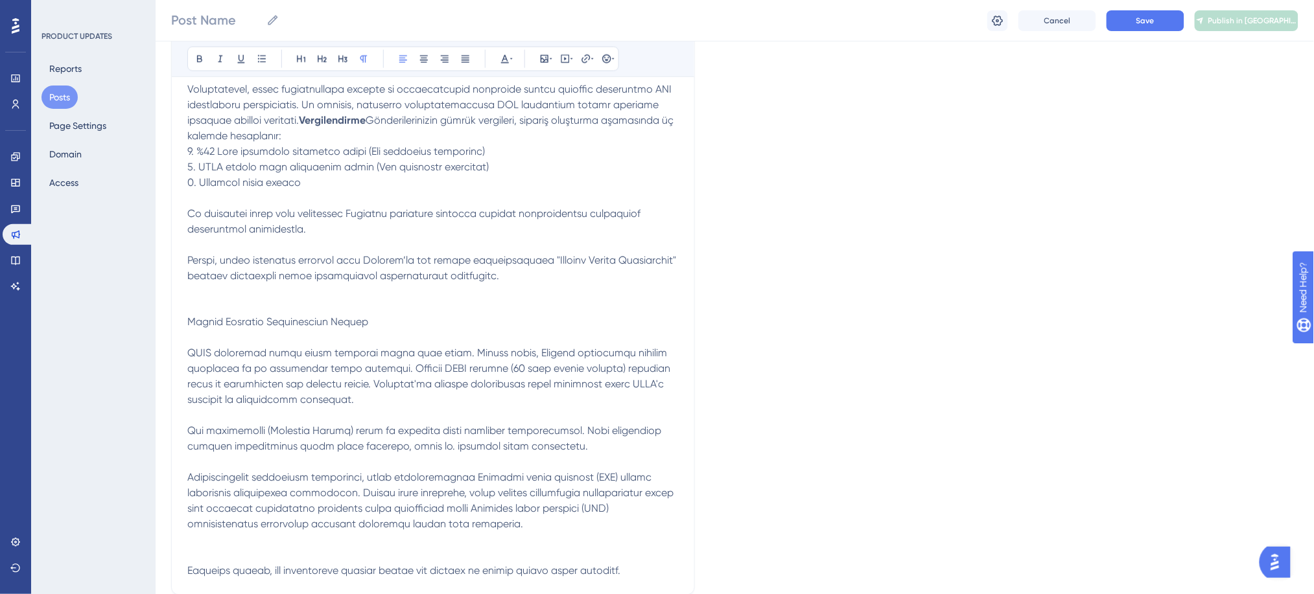
scroll to position [605, 0]
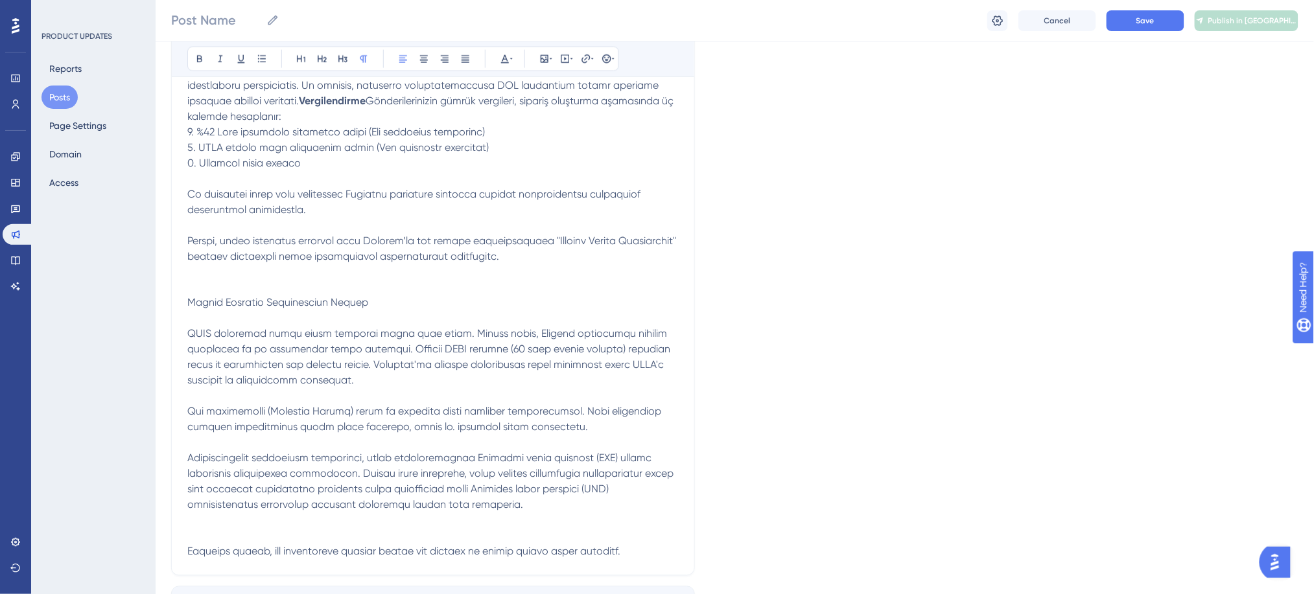
click at [227, 402] on p at bounding box center [432, 342] width 491 height 436
click at [244, 382] on span at bounding box center [432, 342] width 491 height 432
click at [197, 62] on icon at bounding box center [199, 59] width 10 height 10
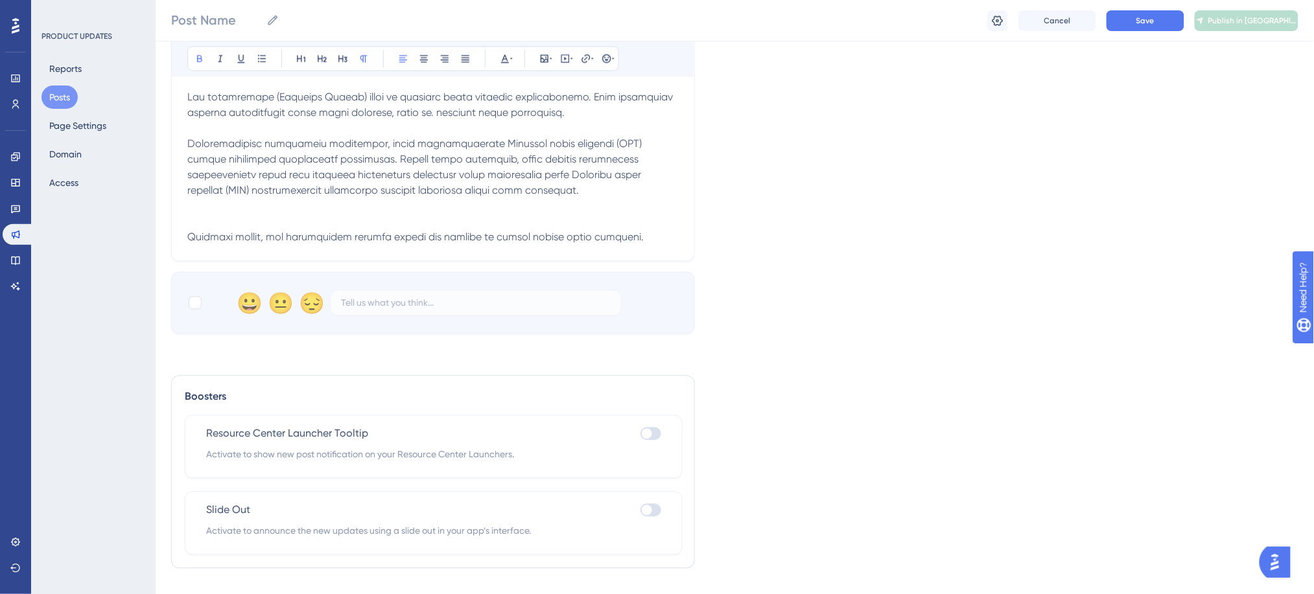
scroll to position [864, 0]
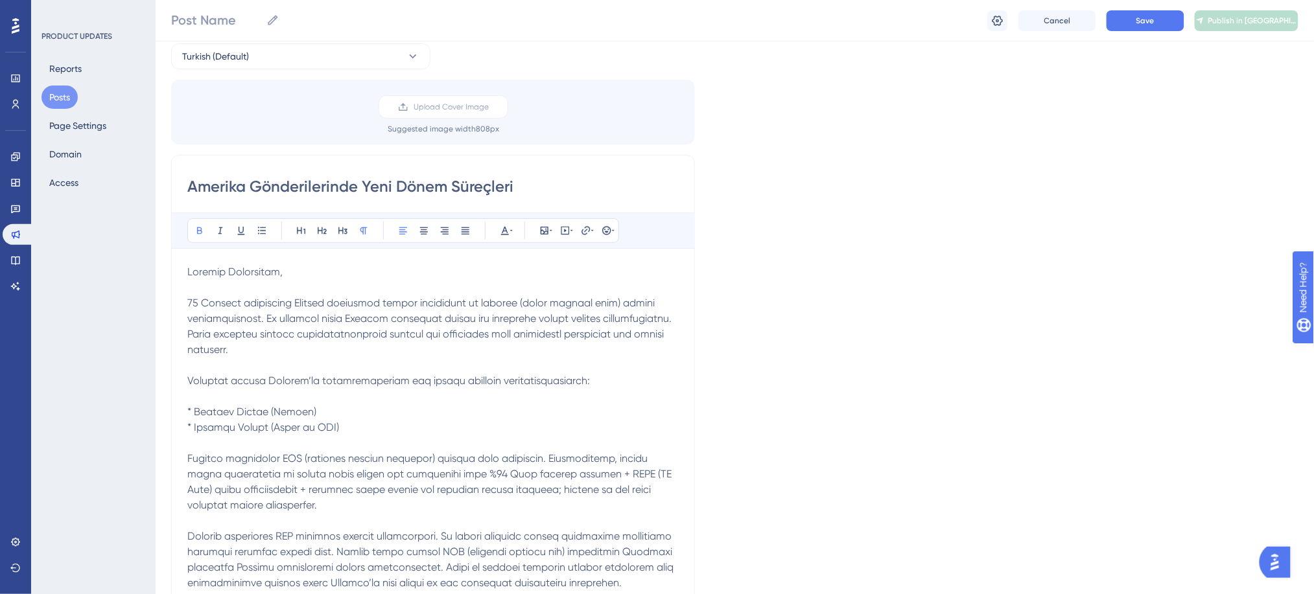
scroll to position [0, 0]
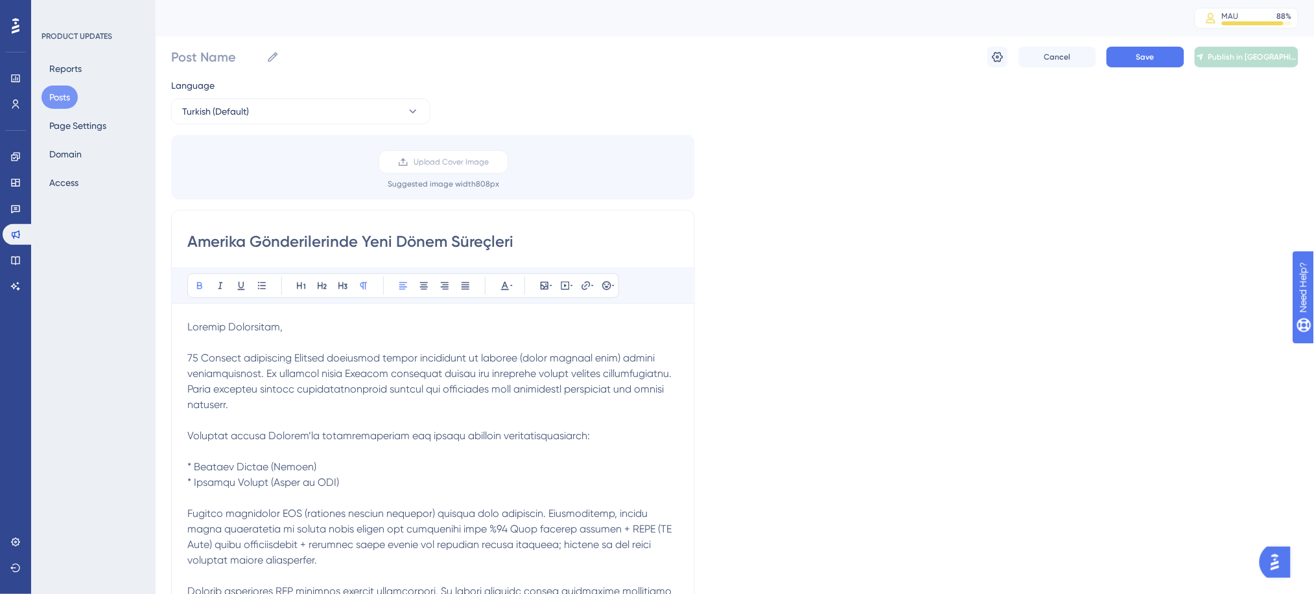
click at [550, 288] on icon at bounding box center [551, 286] width 3 height 10
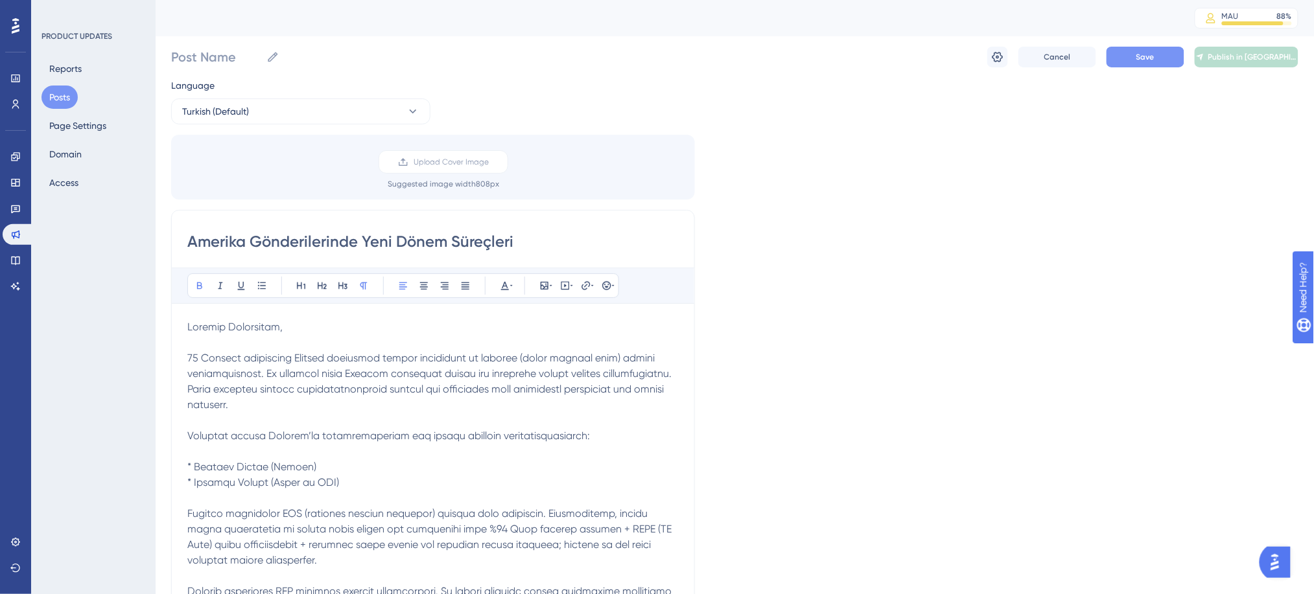
click at [1165, 62] on button "Save" at bounding box center [1146, 57] width 78 height 21
click at [222, 48] on input "Post Name" at bounding box center [216, 57] width 90 height 18
click at [295, 246] on input "Amerika Gönderilerinde Yeni Dönem Süreçleri" at bounding box center [432, 241] width 491 height 21
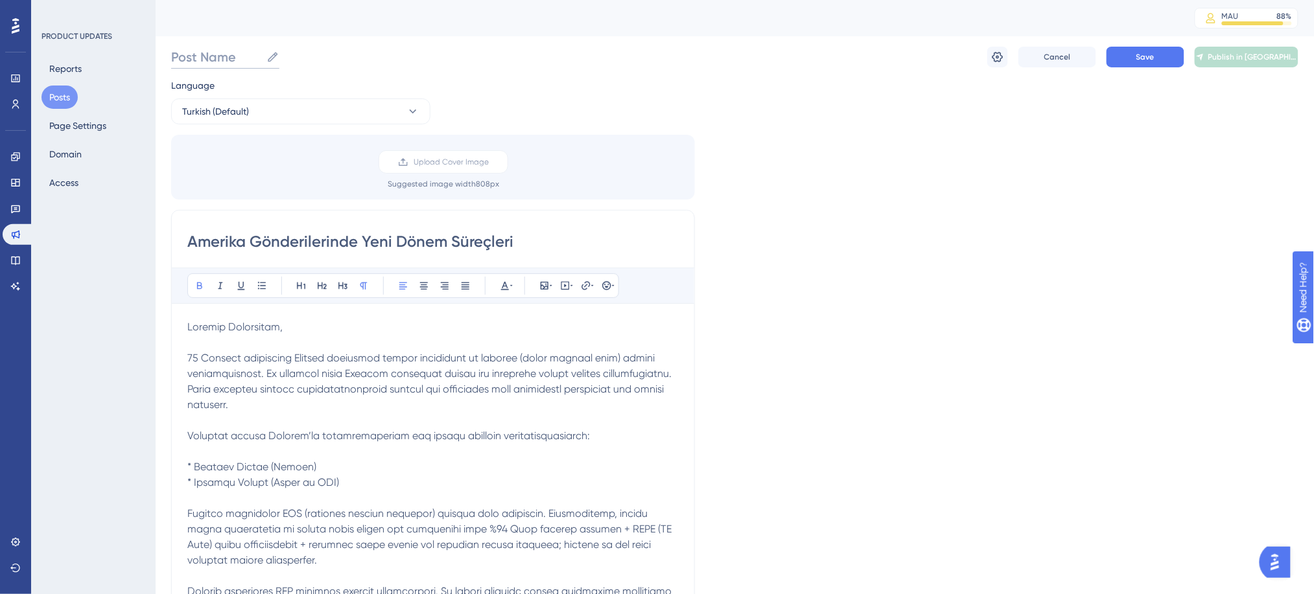
click at [208, 60] on input "Post Name" at bounding box center [216, 57] width 90 height 18
paste input "Amerika Gönderilerinde Yeni Dönem Süreçleri"
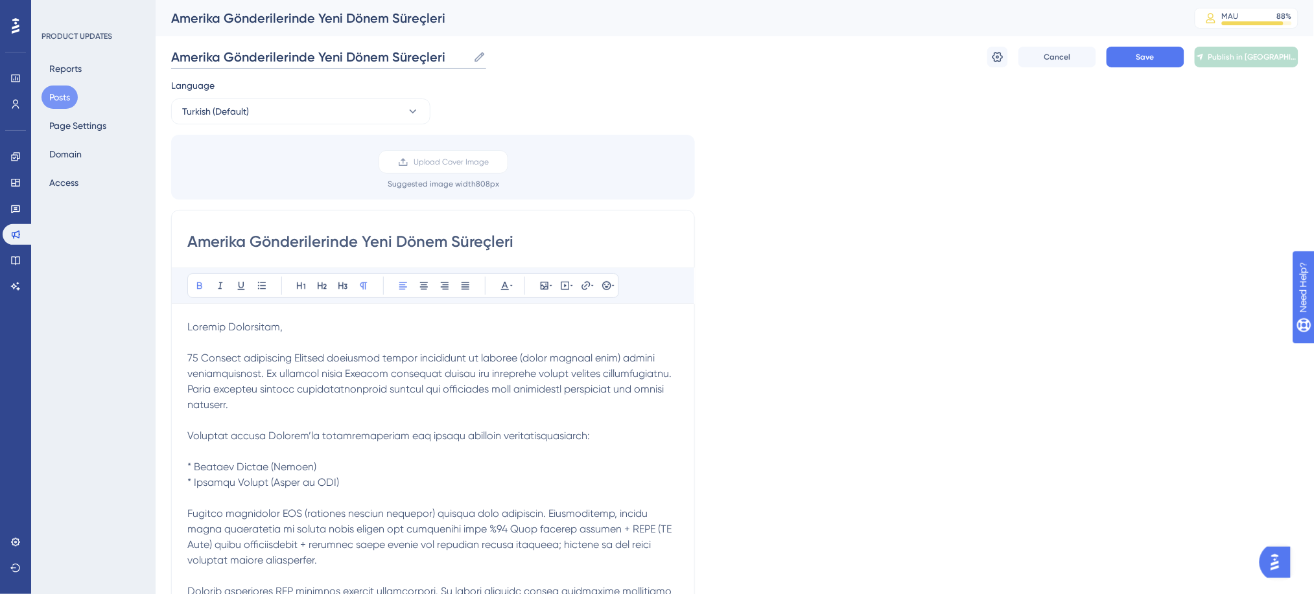
type input "Amerika Gönderilerinde Yeni Dönem Süreçleri"
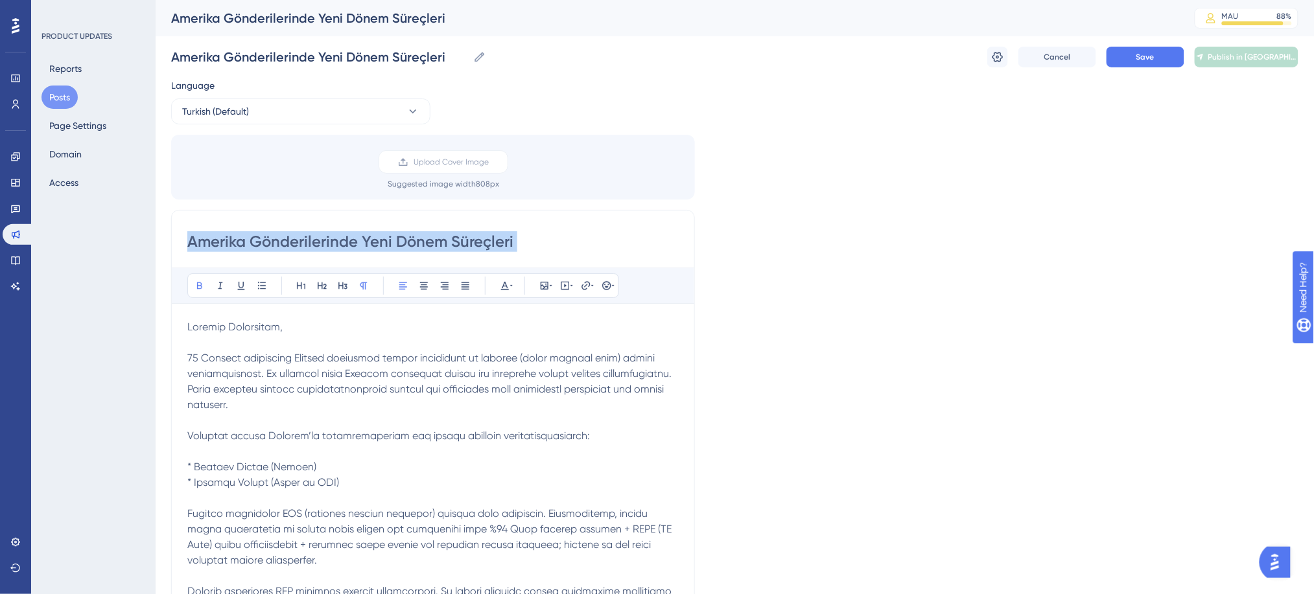
drag, startPoint x: 1127, startPoint y: 263, endPoint x: 1153, endPoint y: 218, distance: 51.1
click at [1136, 53] on span "Save" at bounding box center [1145, 57] width 18 height 10
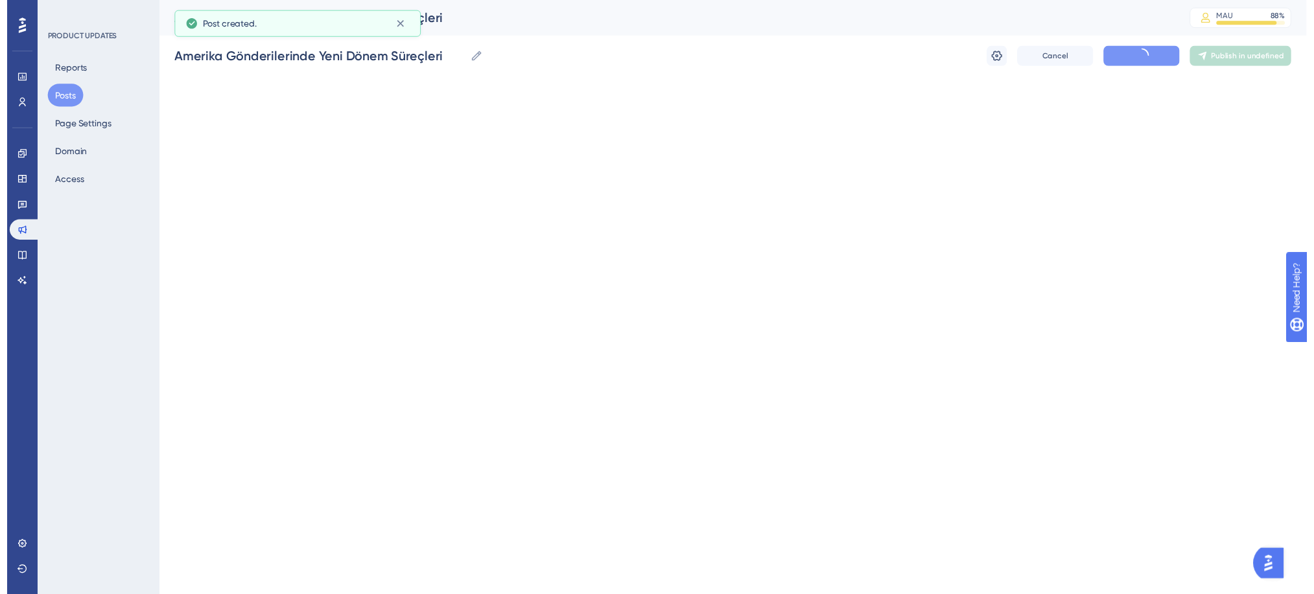
scroll to position [628, 0]
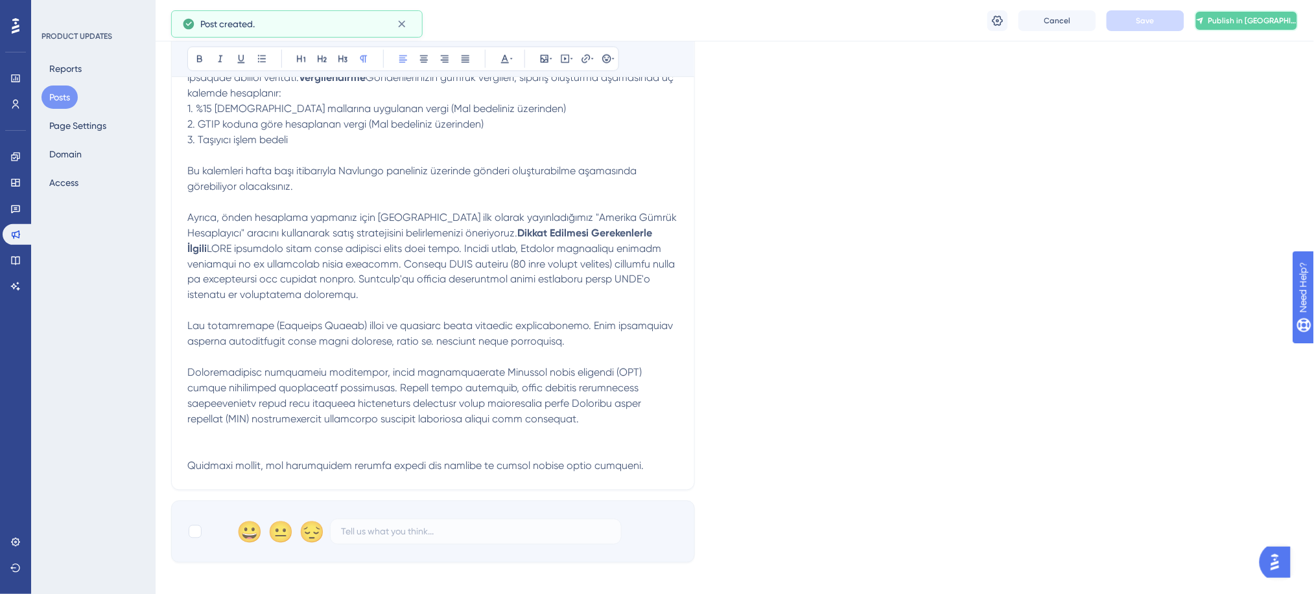
click at [1240, 24] on span "Publish in [GEOGRAPHIC_DATA]" at bounding box center [1252, 21] width 89 height 10
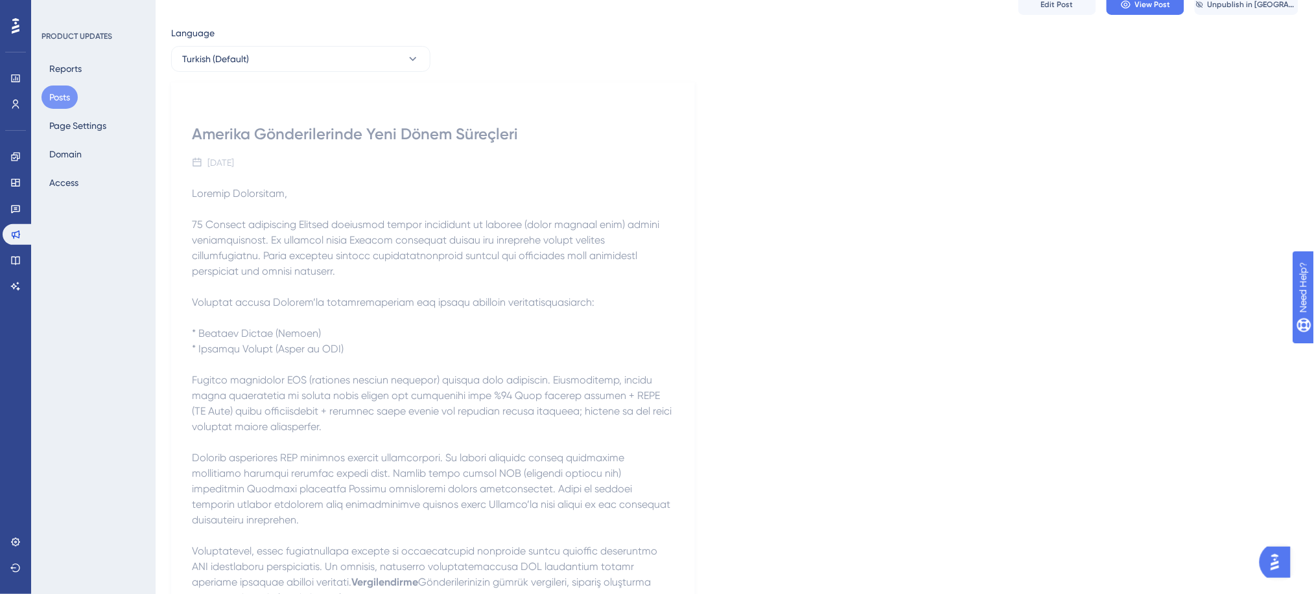
scroll to position [0, 0]
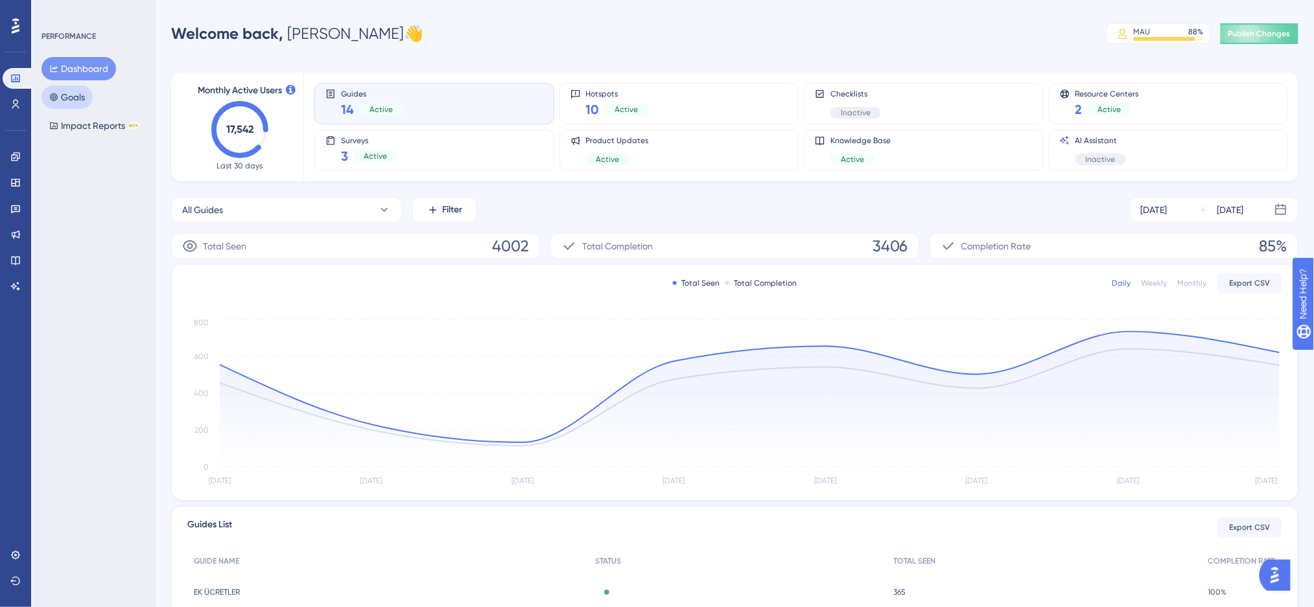
click at [71, 107] on button "Goals" at bounding box center [66, 97] width 51 height 23
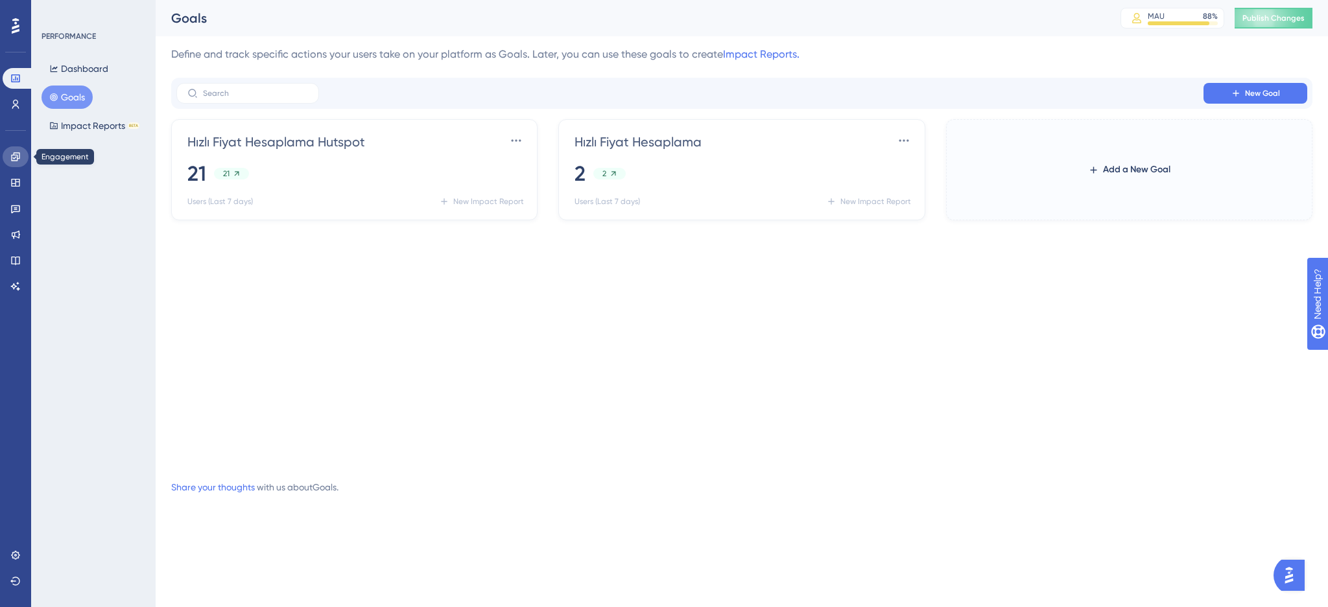
click at [22, 160] on link at bounding box center [16, 157] width 26 height 21
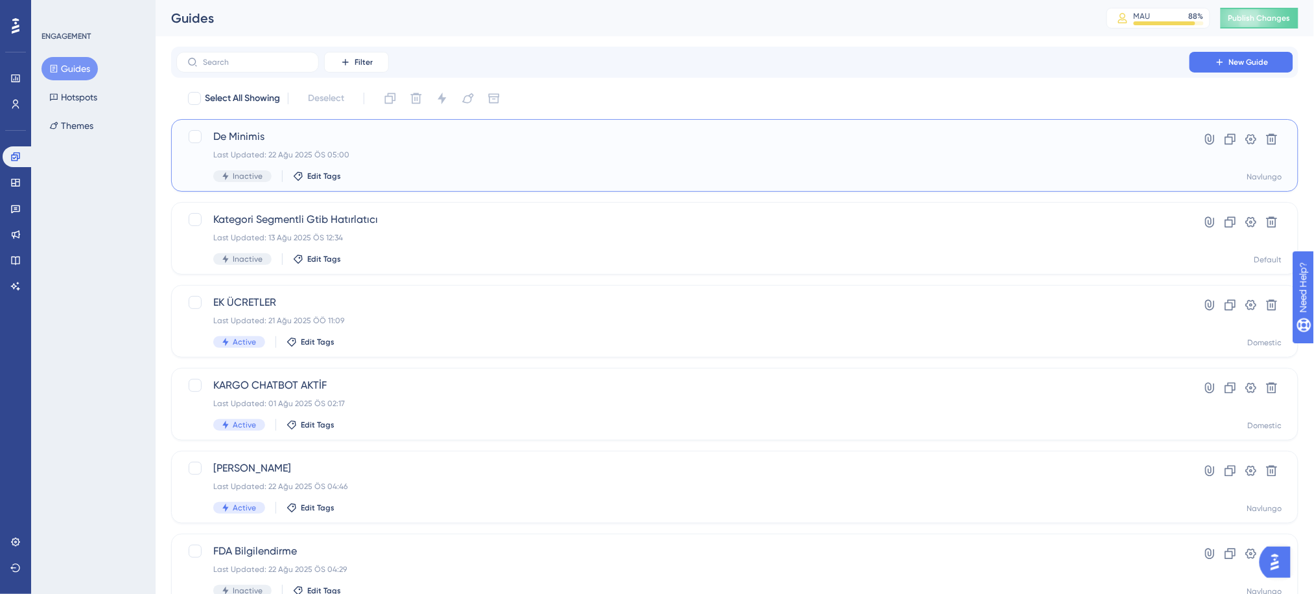
click at [339, 154] on div "Last Updated: 22 Ağu 2025 ÖS 05:00" at bounding box center [682, 155] width 939 height 10
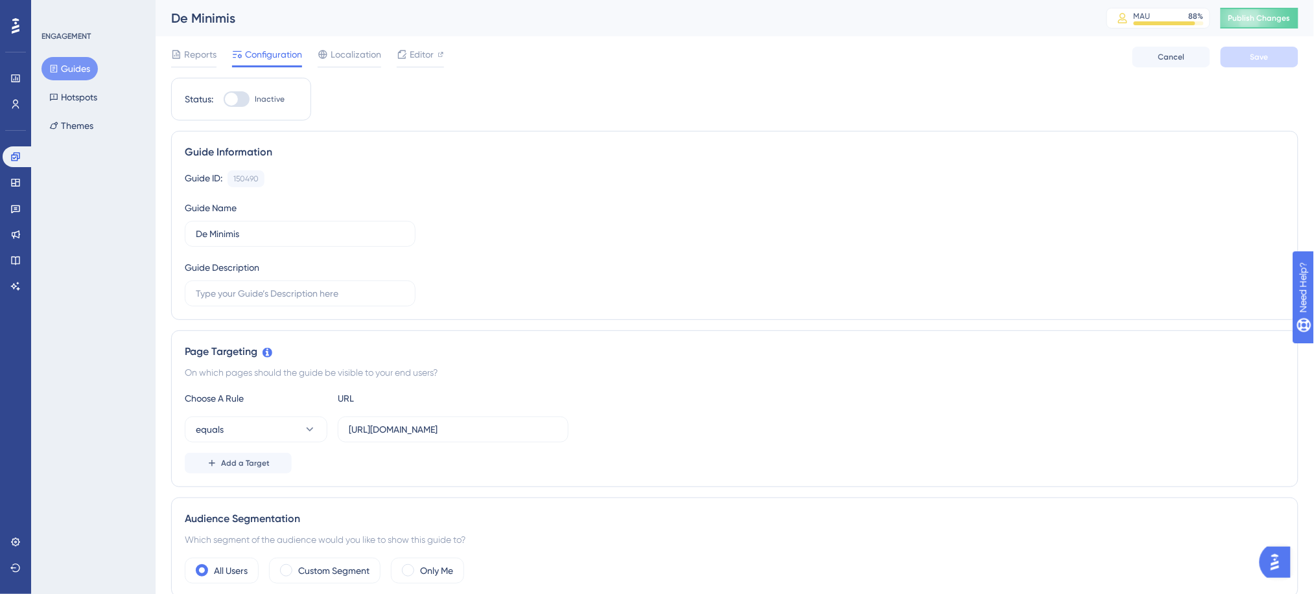
click at [231, 93] on div at bounding box center [231, 99] width 13 height 13
click at [224, 99] on input "Inactive" at bounding box center [223, 99] width 1 height 1
checkbox input "true"
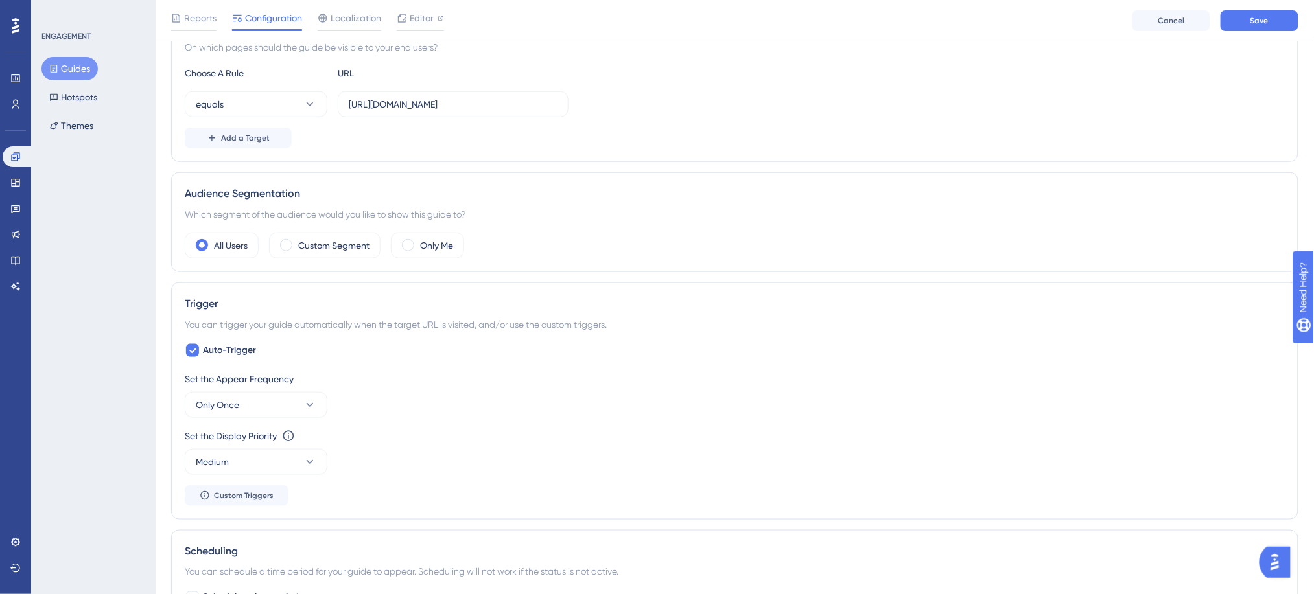
scroll to position [432, 0]
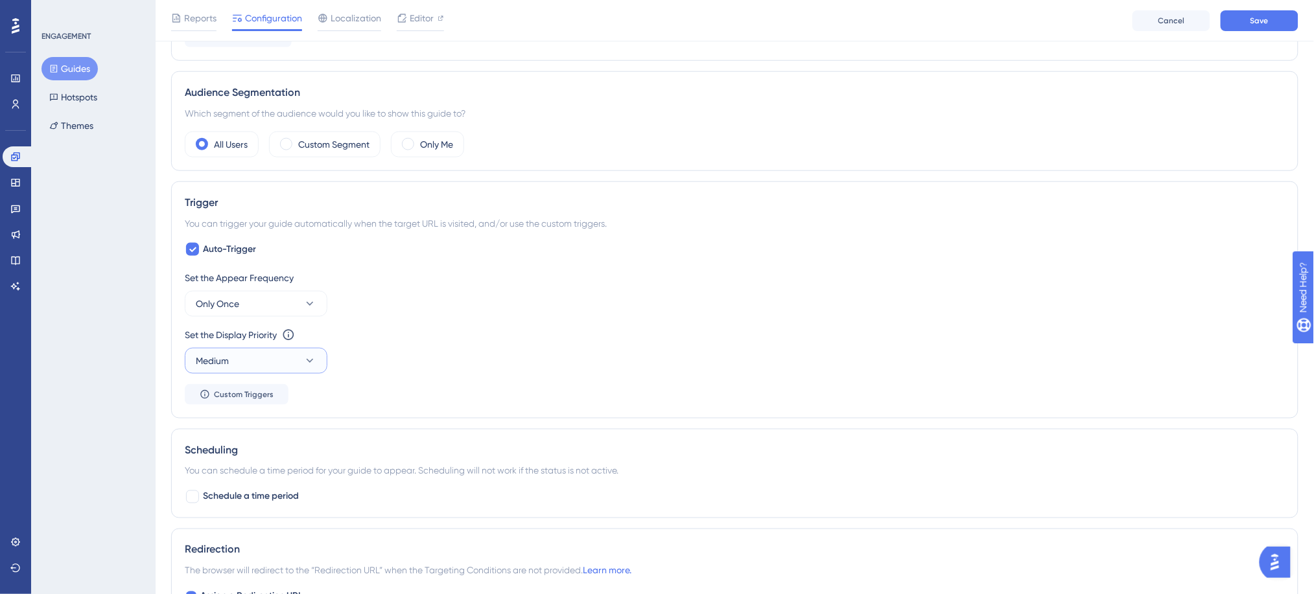
click at [267, 369] on button "Medium" at bounding box center [256, 361] width 143 height 26
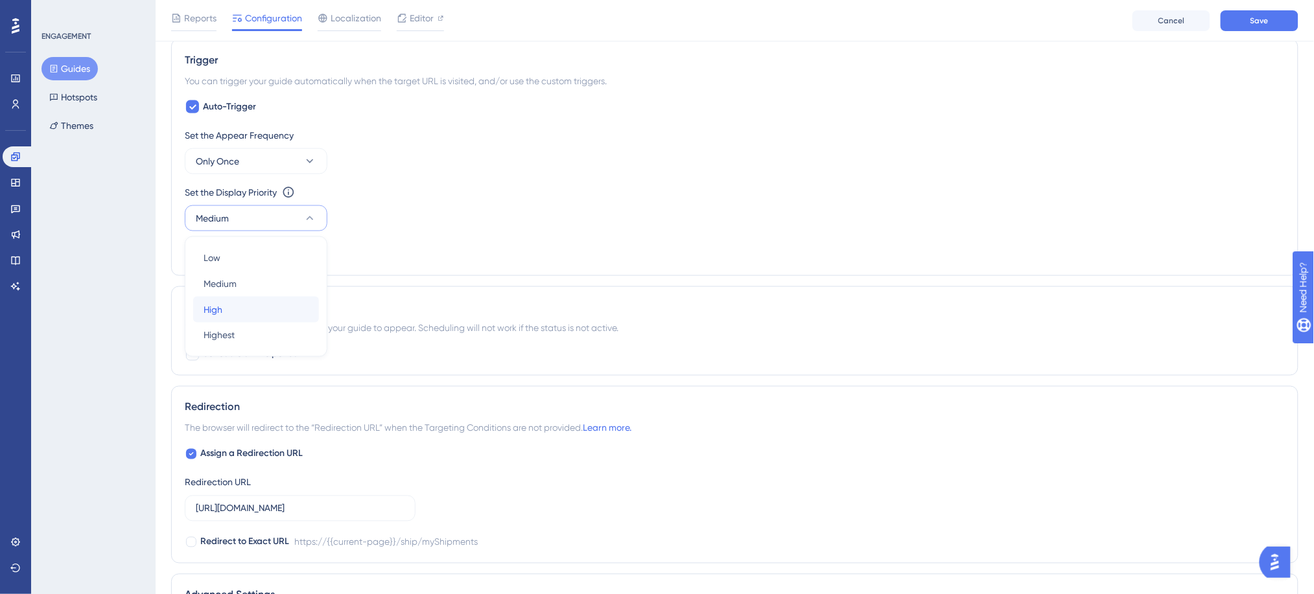
click at [257, 316] on div "High High" at bounding box center [256, 310] width 105 height 26
click at [490, 206] on div "Set the Display Priority This option will set the display priority between auto…" at bounding box center [735, 208] width 1100 height 47
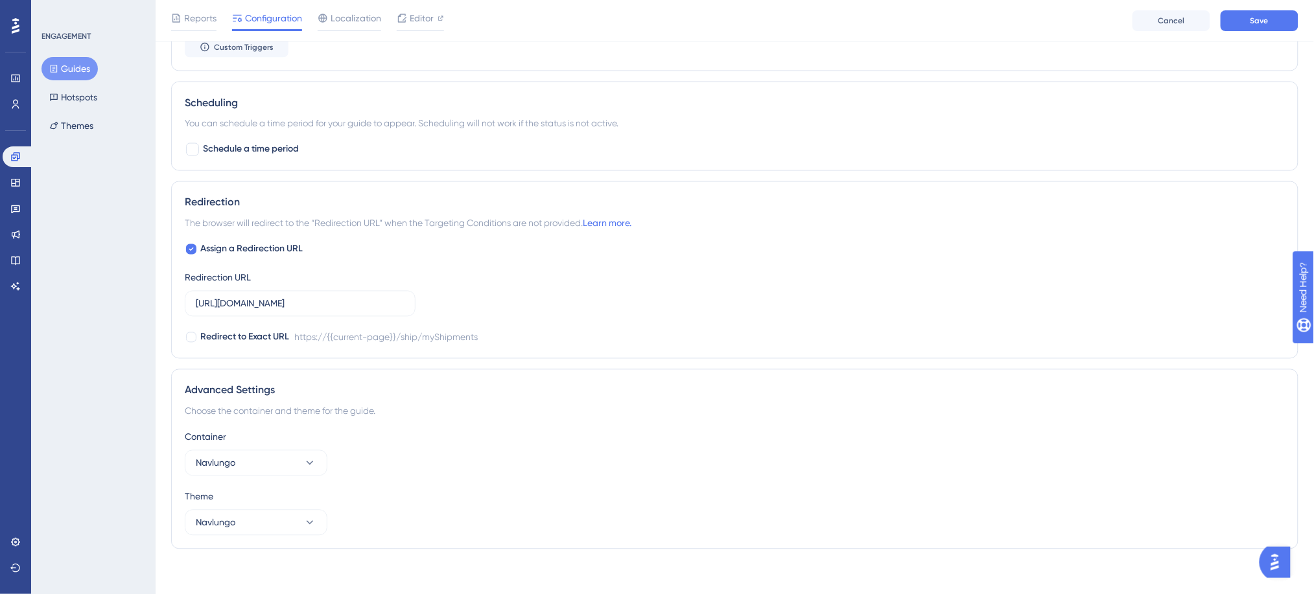
scroll to position [786, 0]
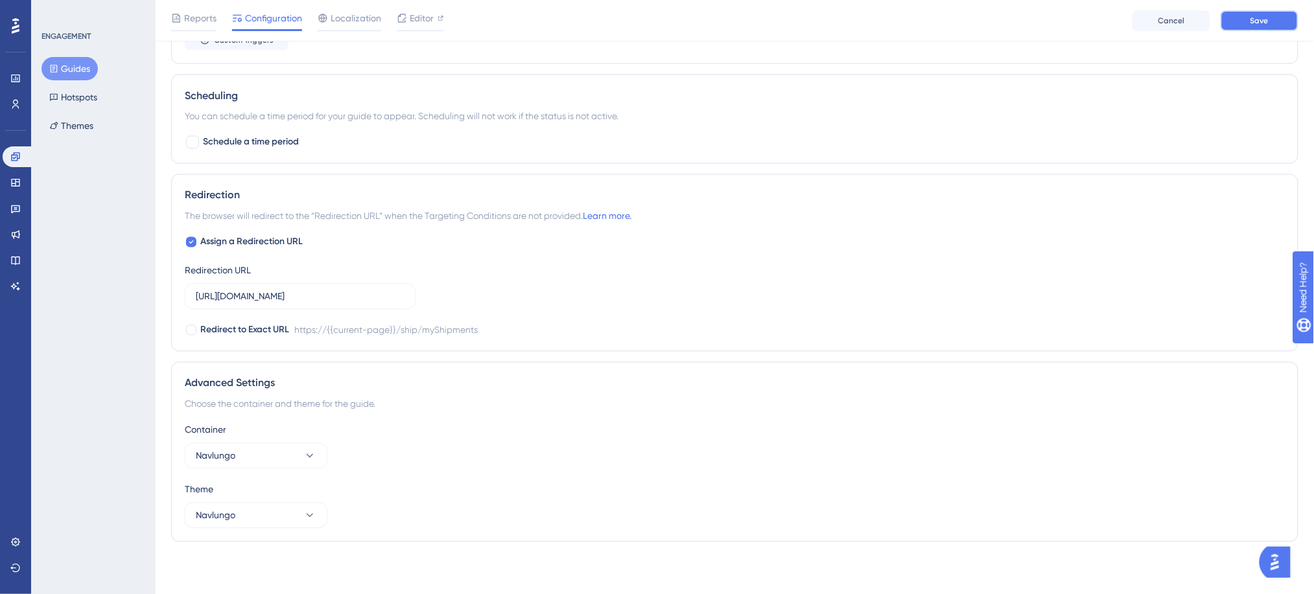
click at [1254, 23] on span "Save" at bounding box center [1260, 21] width 18 height 10
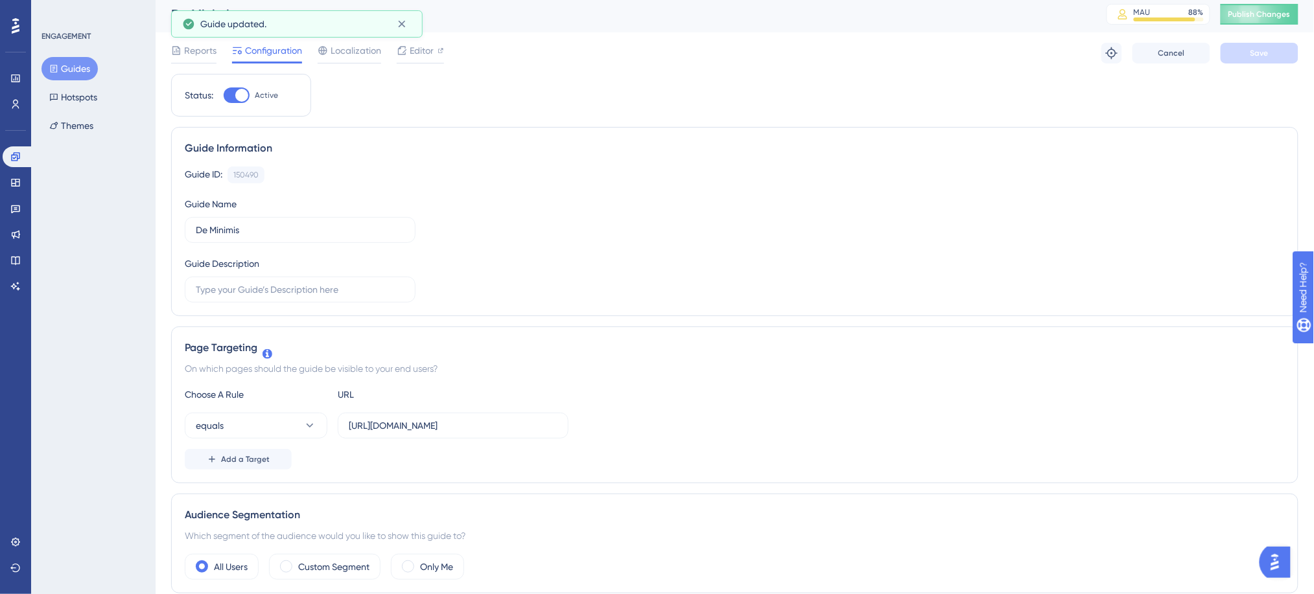
scroll to position [0, 0]
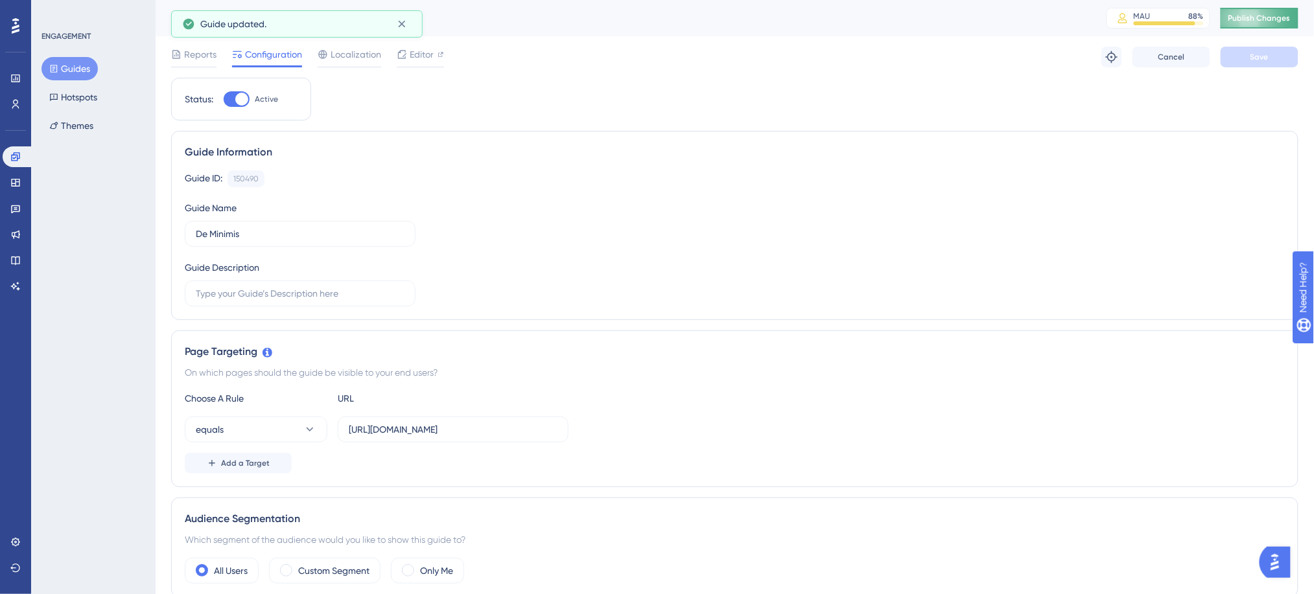
click at [1260, 19] on span "Publish Changes" at bounding box center [1259, 18] width 62 height 10
